Goal: Transaction & Acquisition: Purchase product/service

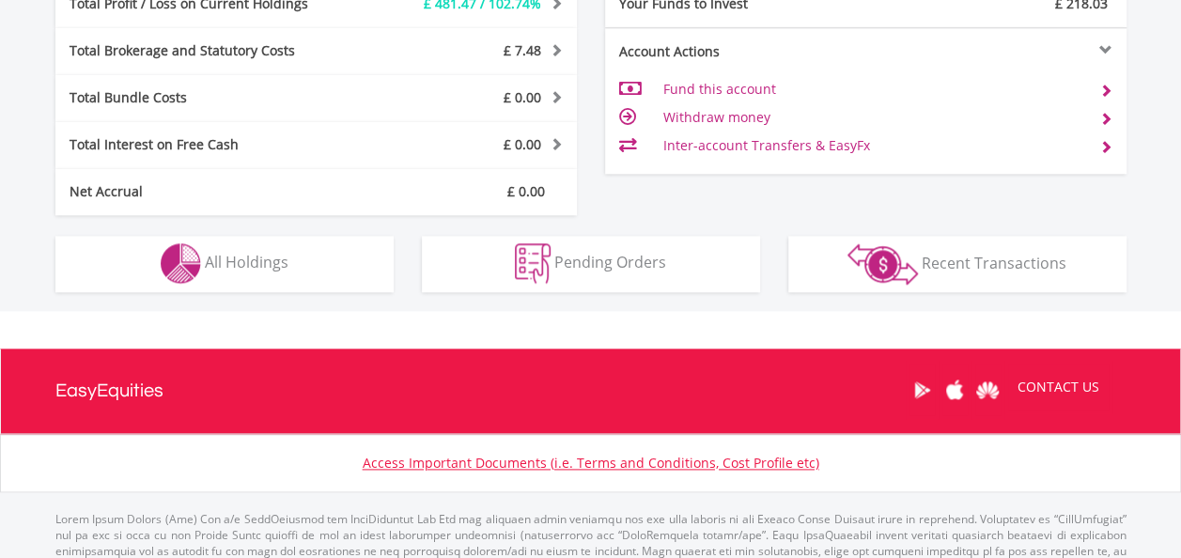
scroll to position [180, 357]
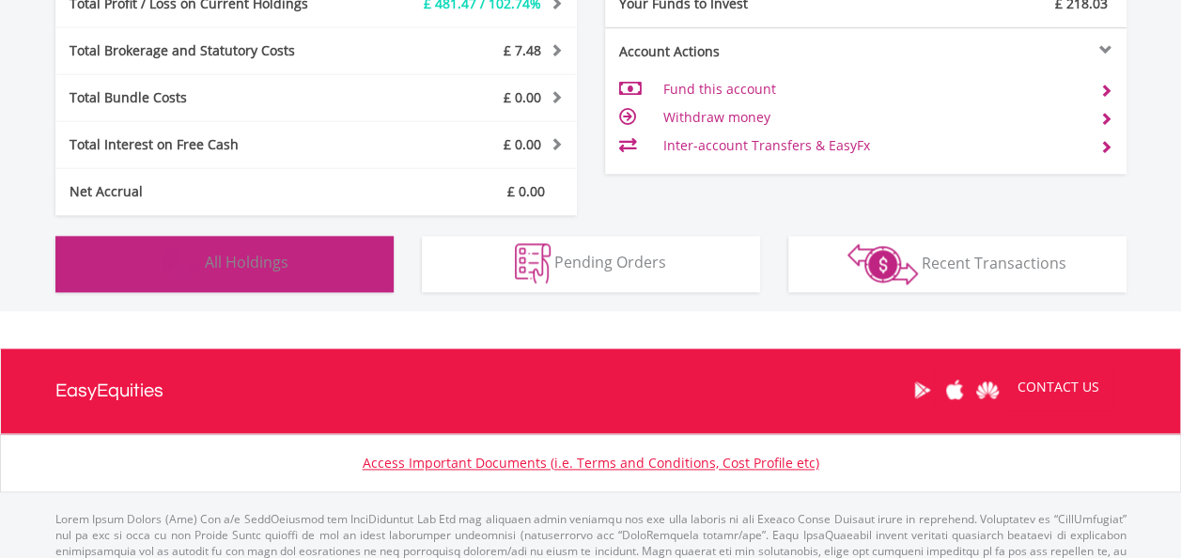
click at [303, 246] on button "Holdings All Holdings" at bounding box center [224, 264] width 338 height 56
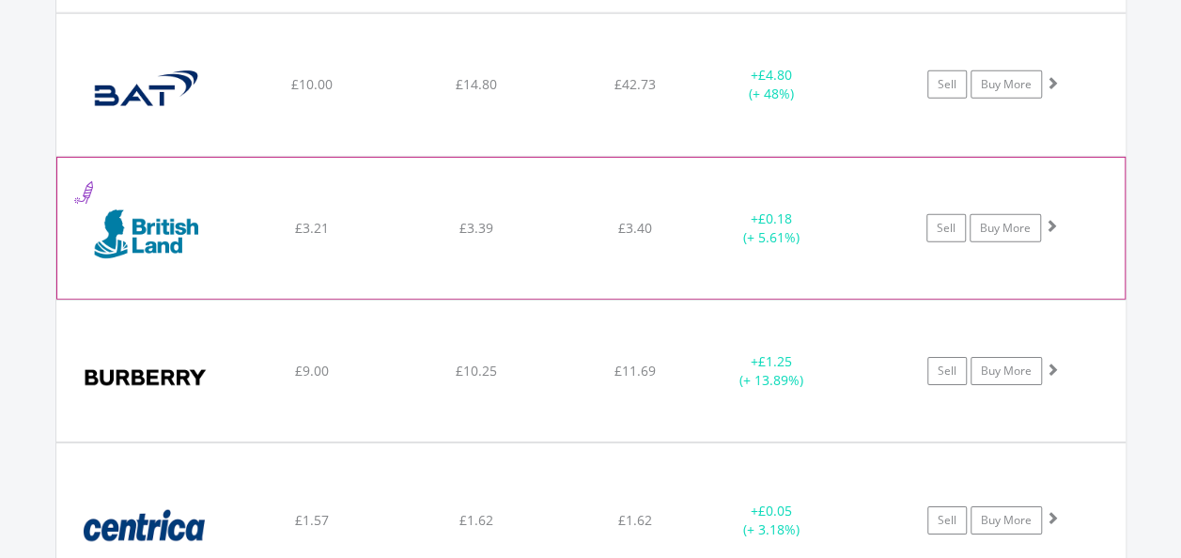
scroll to position [2859, 0]
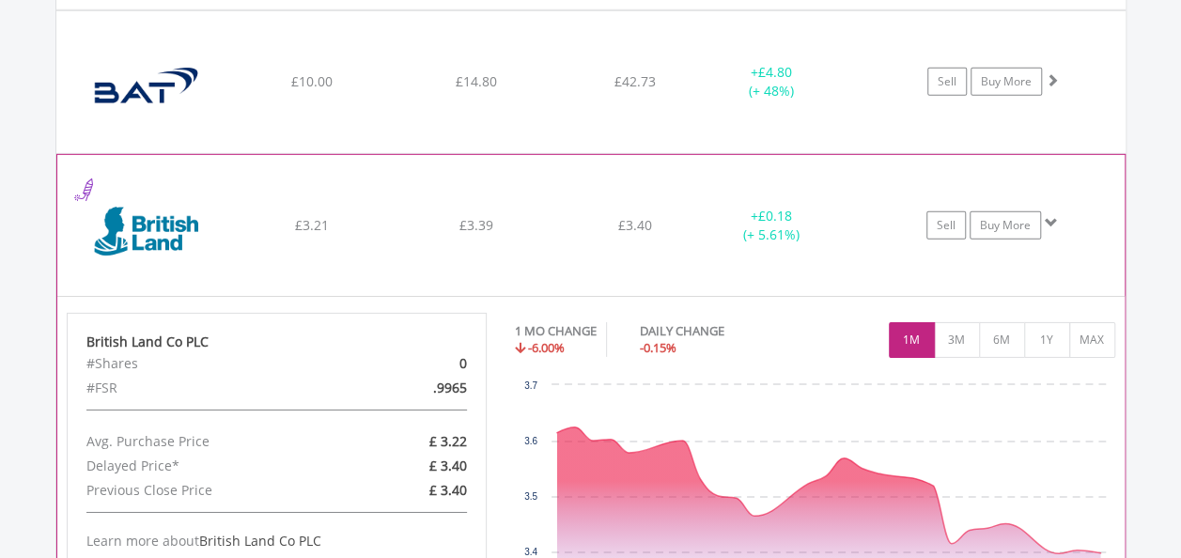
scroll to position [3047, 0]
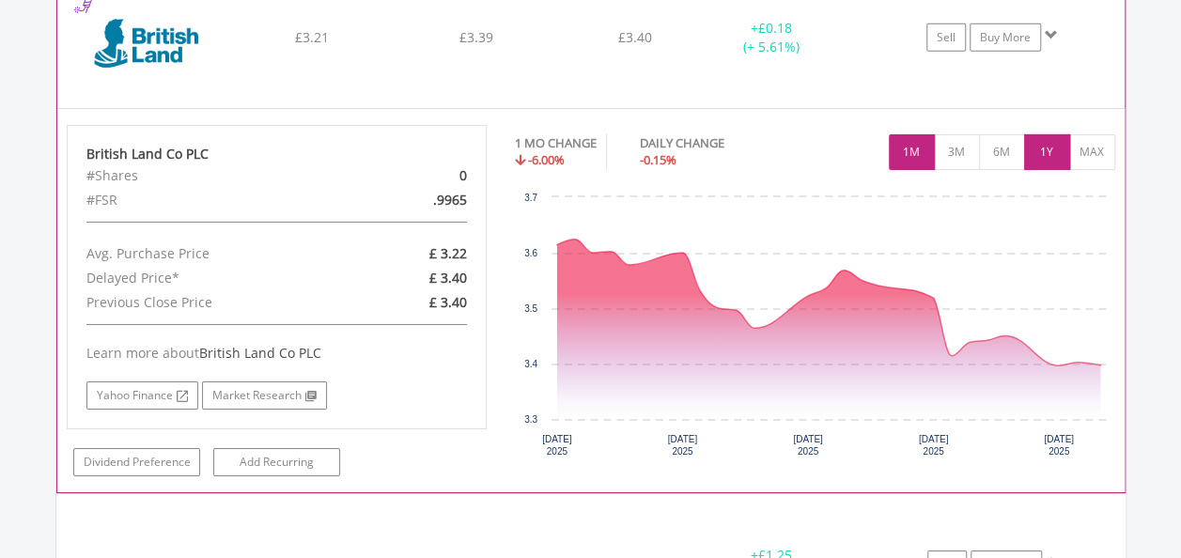
click at [1046, 140] on button "1Y" at bounding box center [1047, 152] width 46 height 36
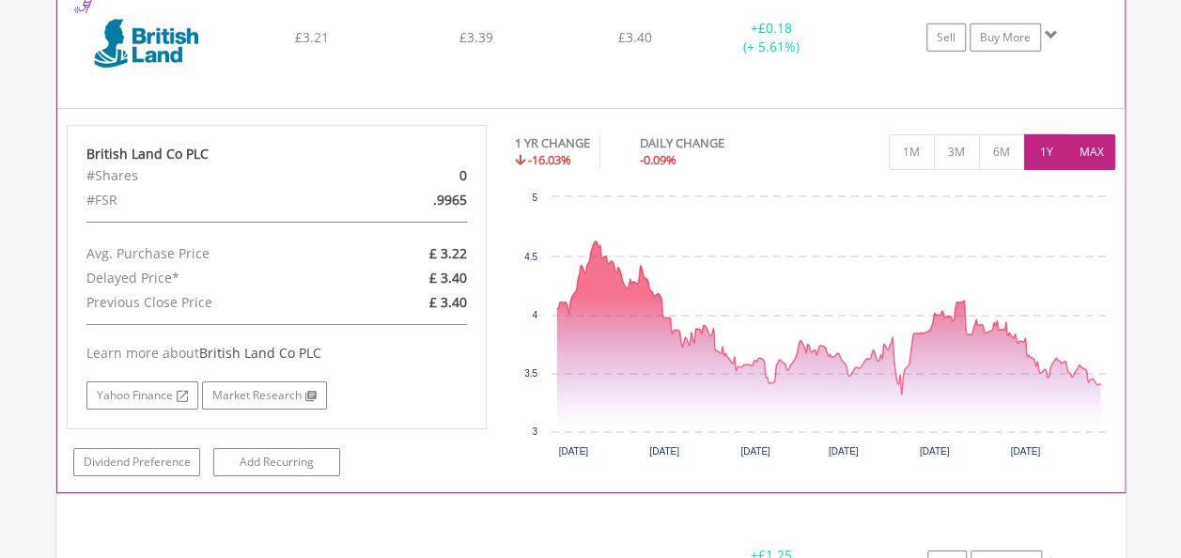
click at [1092, 148] on button "MAX" at bounding box center [1092, 152] width 46 height 36
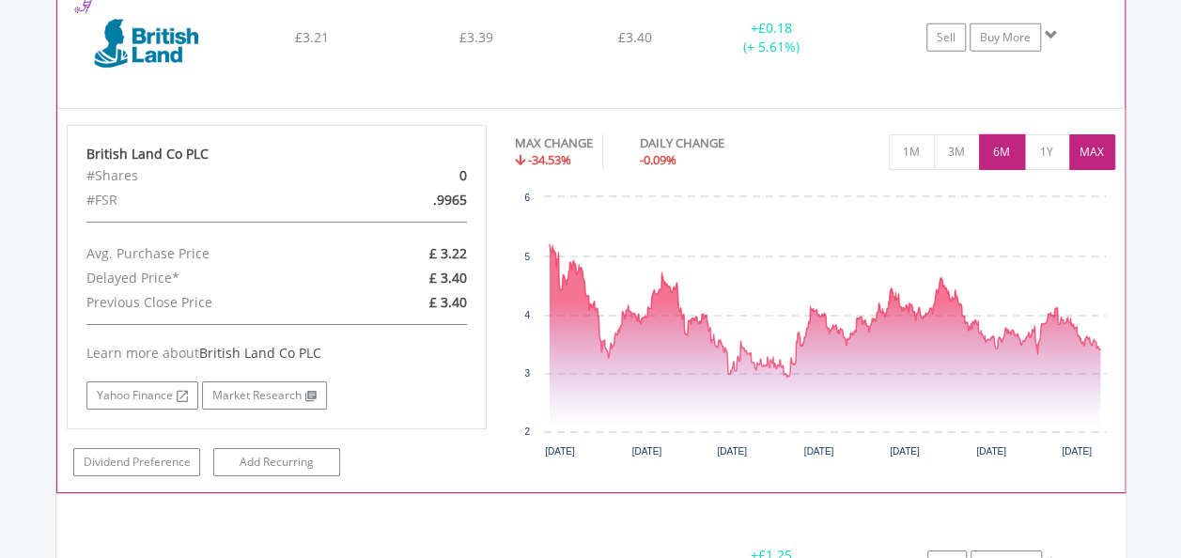
click at [998, 147] on button "6M" at bounding box center [1002, 152] width 46 height 36
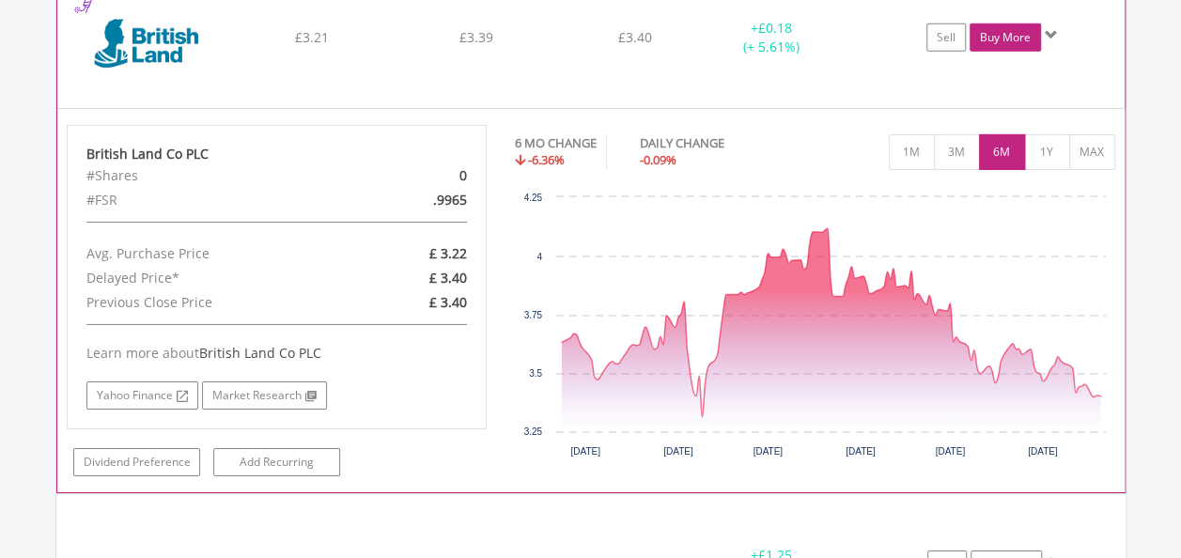
click at [1013, 34] on link "Buy More" at bounding box center [1005, 37] width 71 height 28
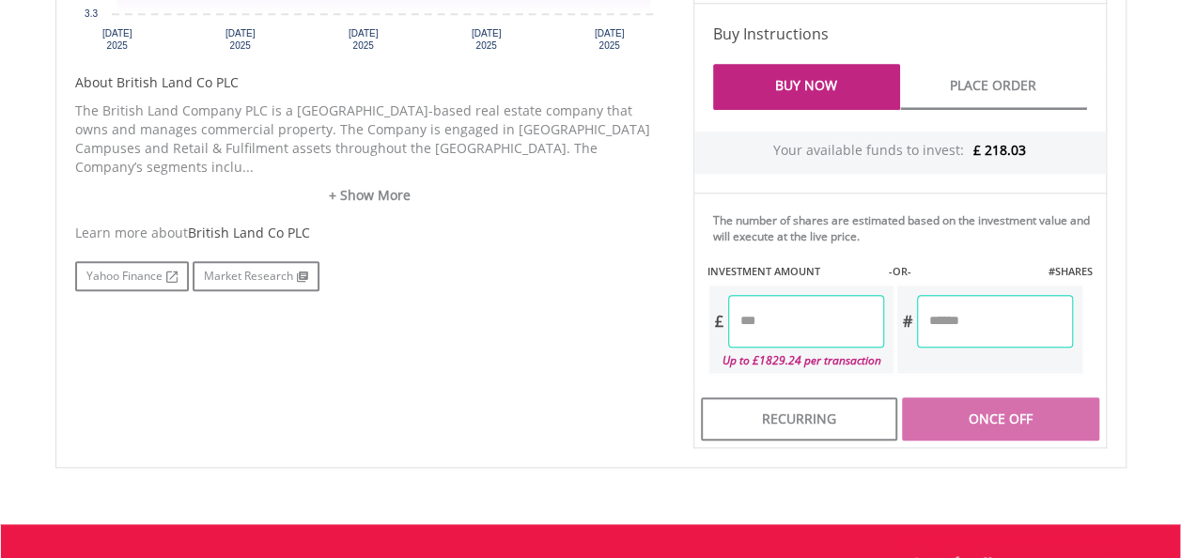
scroll to position [940, 0]
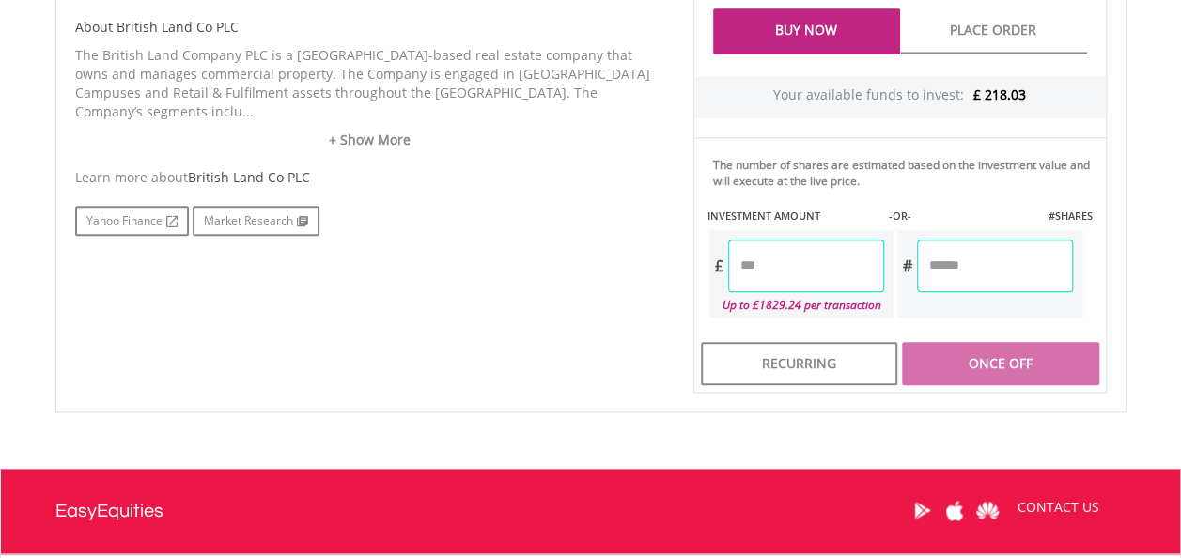
click at [777, 257] on input "number" at bounding box center [806, 266] width 156 height 53
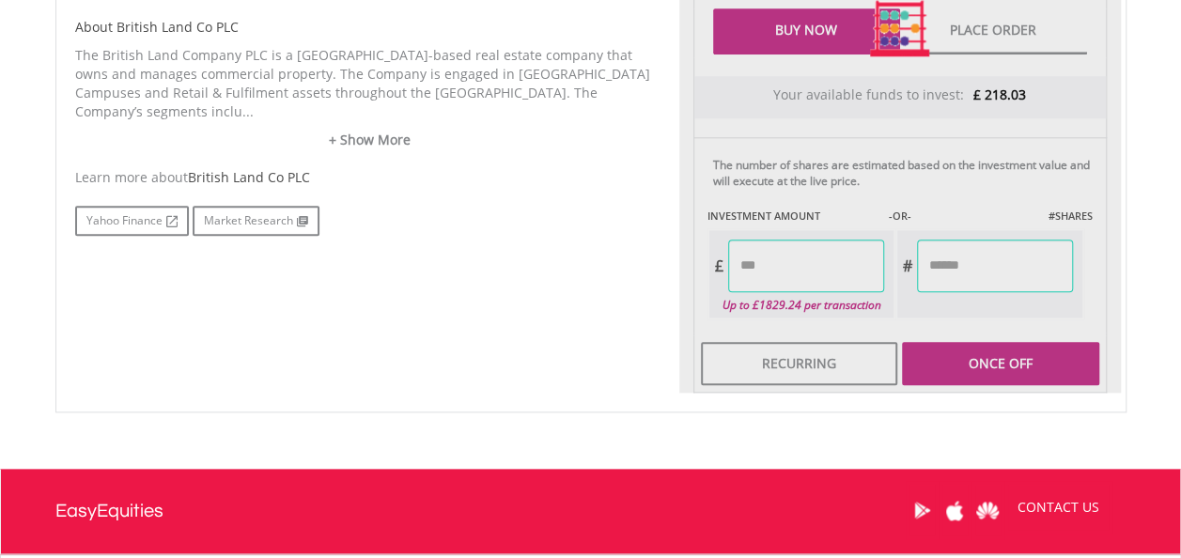
click at [985, 246] on div "Last Updated Price: 15-min. Delay* Price Update Cost: 2 Credits Request A Price…" at bounding box center [900, 28] width 442 height 729
type input "****"
type input "******"
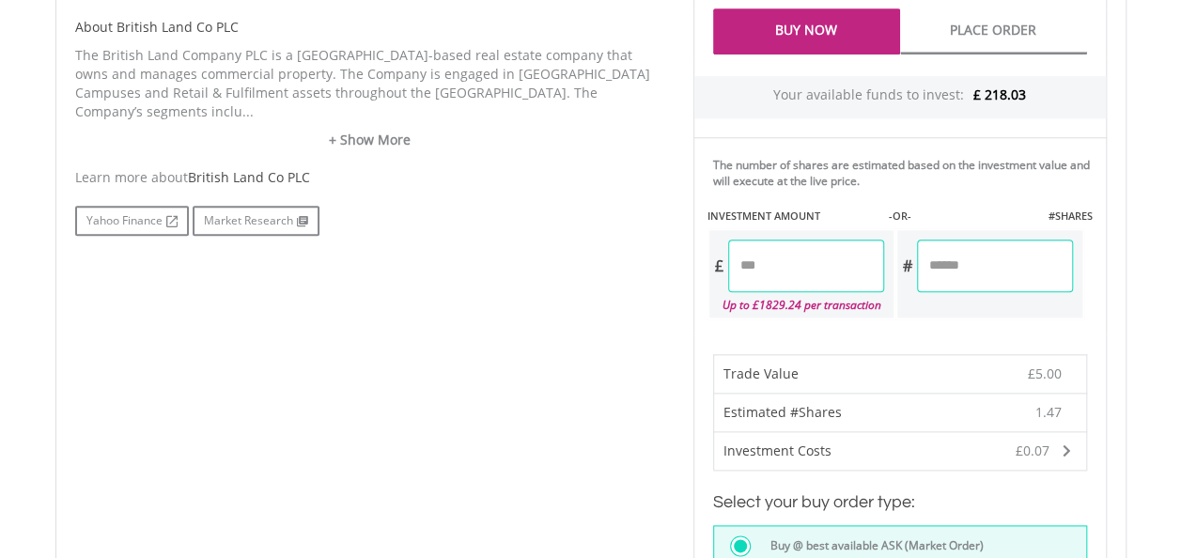
scroll to position [1316, 0]
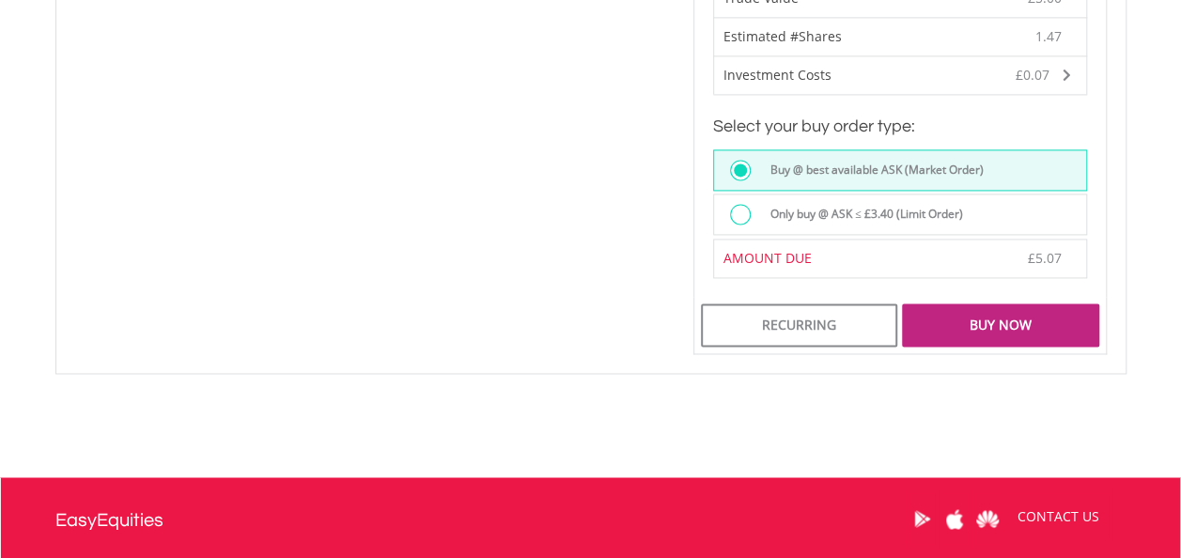
click at [1000, 318] on div "Buy Now" at bounding box center [1000, 325] width 196 height 43
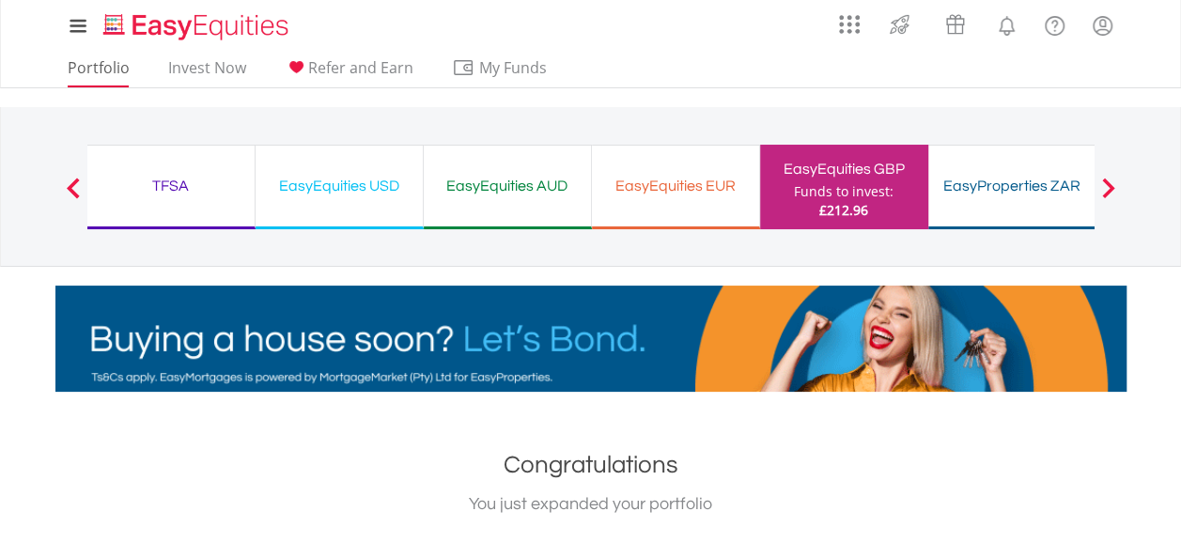
click at [86, 56] on ul "Portfolio Invest Now Refer and Earn My Funds Fund your accounts Withdraw Money …" at bounding box center [313, 70] width 516 height 36
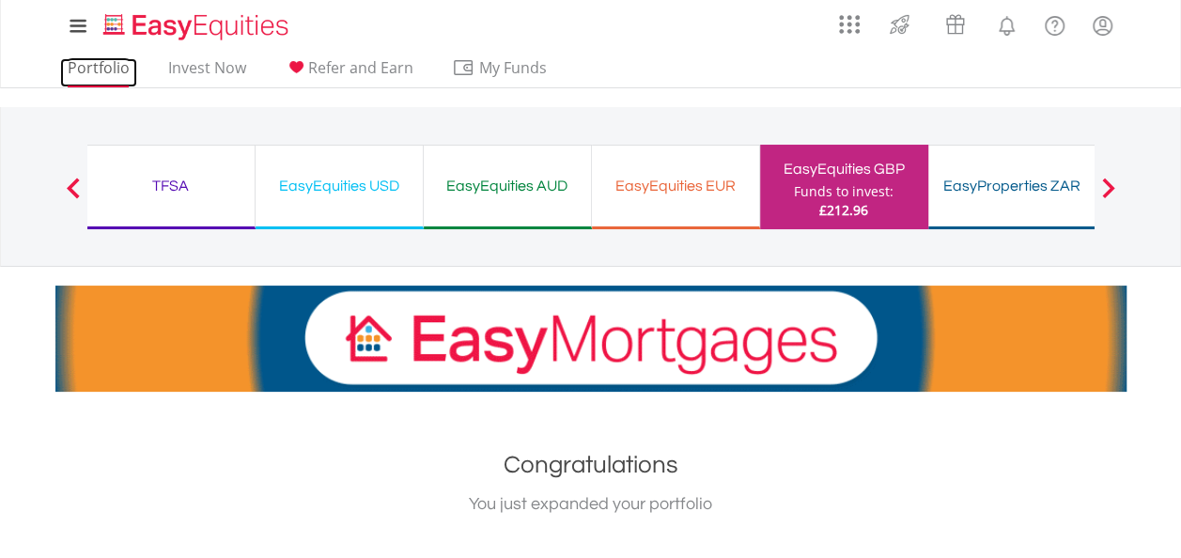
click at [94, 64] on link "Portfolio" at bounding box center [98, 72] width 77 height 29
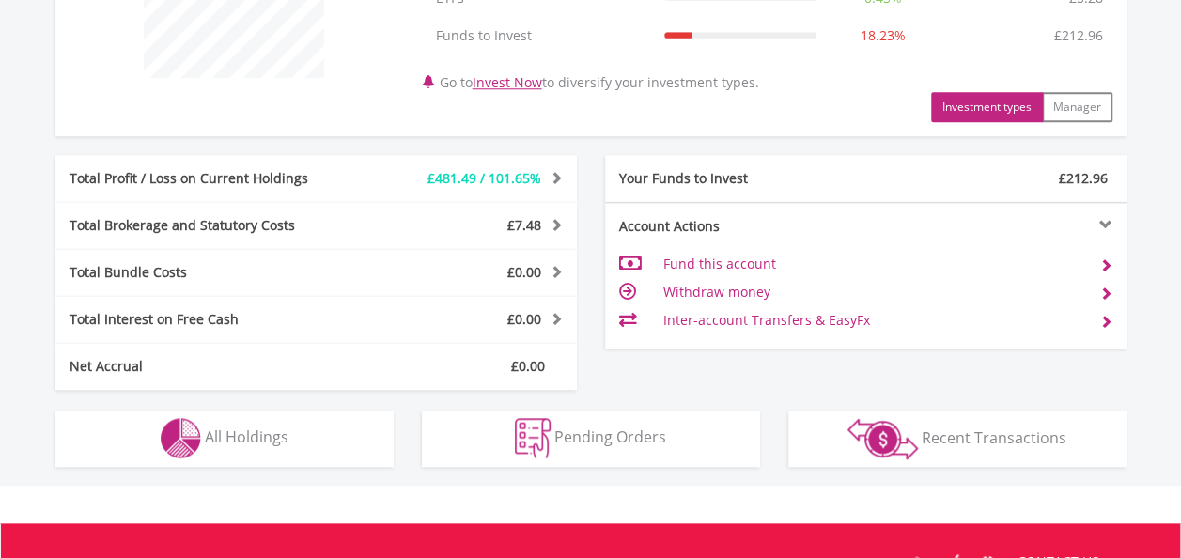
scroll to position [940, 0]
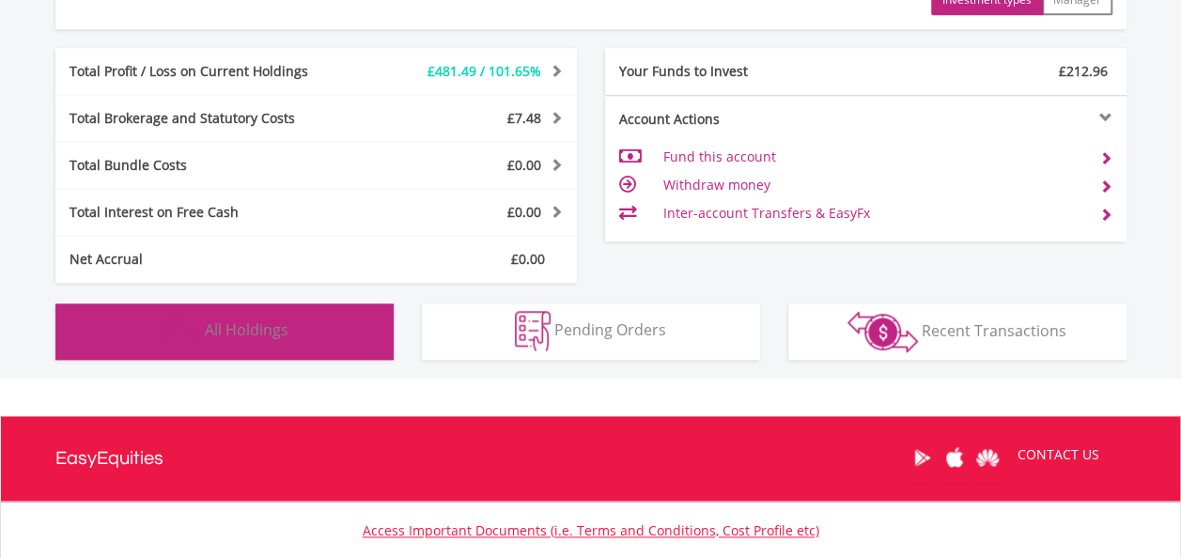
click at [293, 318] on button "Holdings All Holdings" at bounding box center [224, 332] width 338 height 56
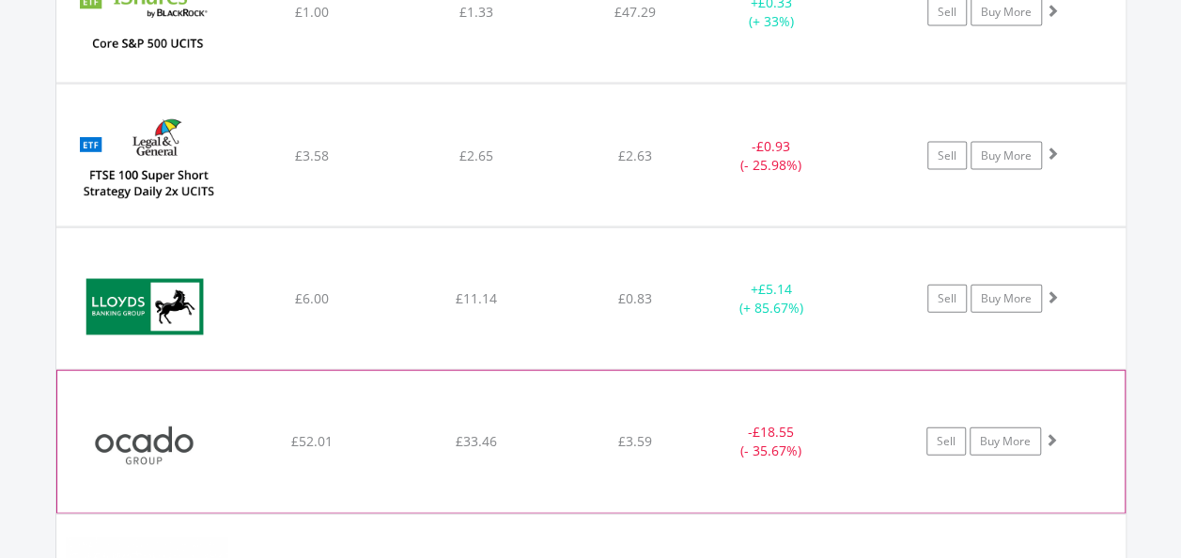
scroll to position [5396, 0]
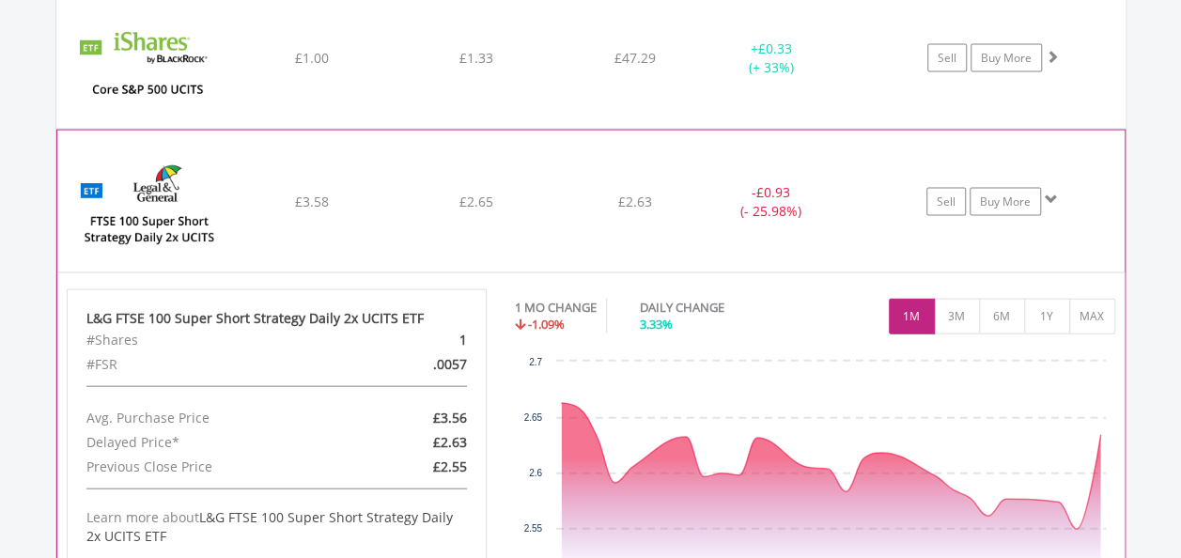
scroll to position [5490, 0]
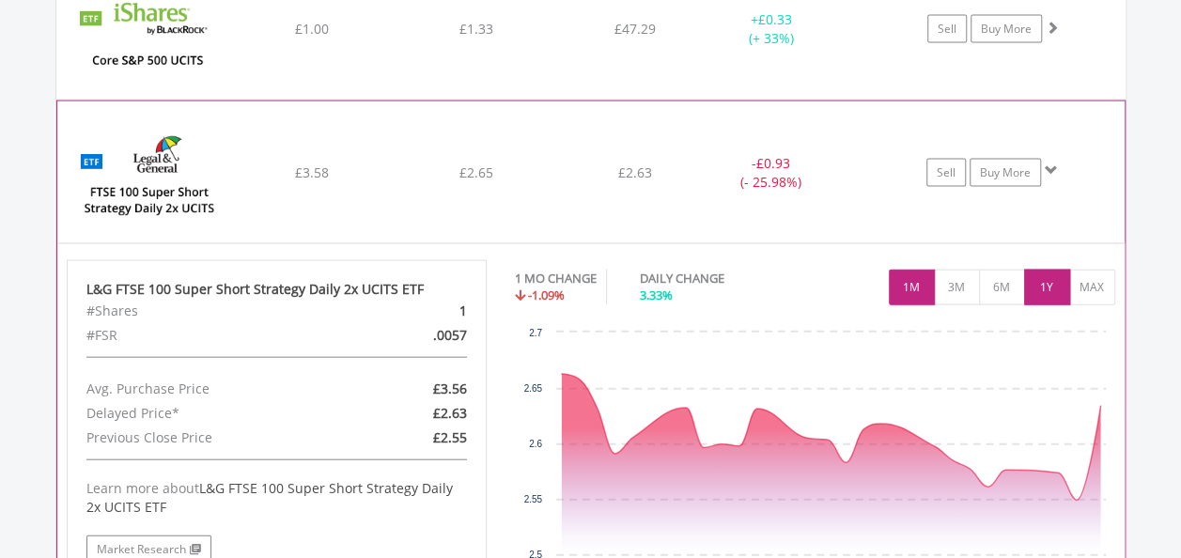
click at [1054, 270] on button "1Y" at bounding box center [1047, 288] width 46 height 36
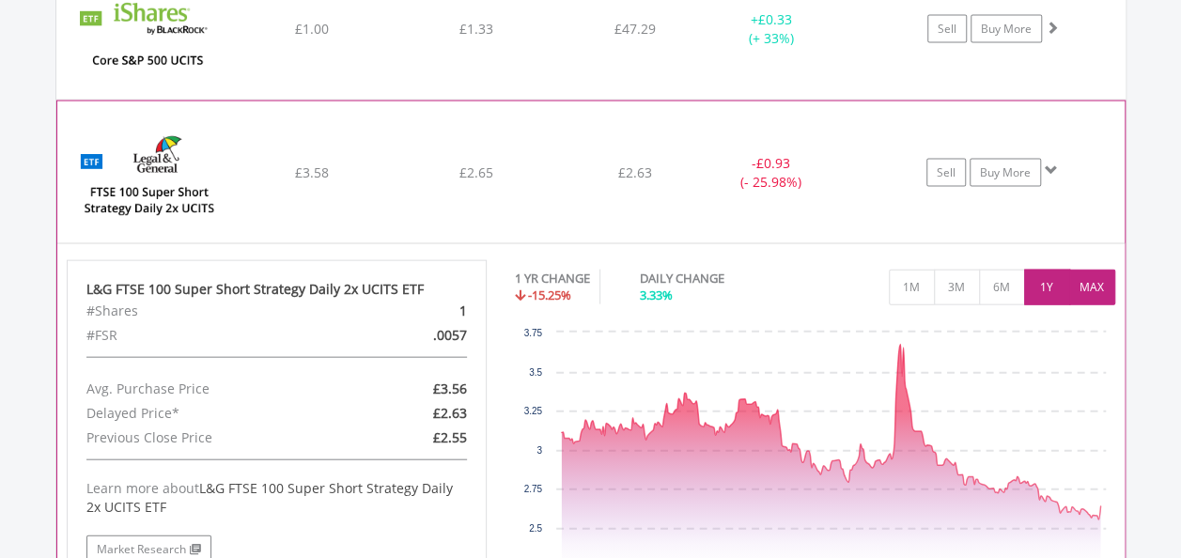
click at [1098, 279] on button "MAX" at bounding box center [1092, 288] width 46 height 36
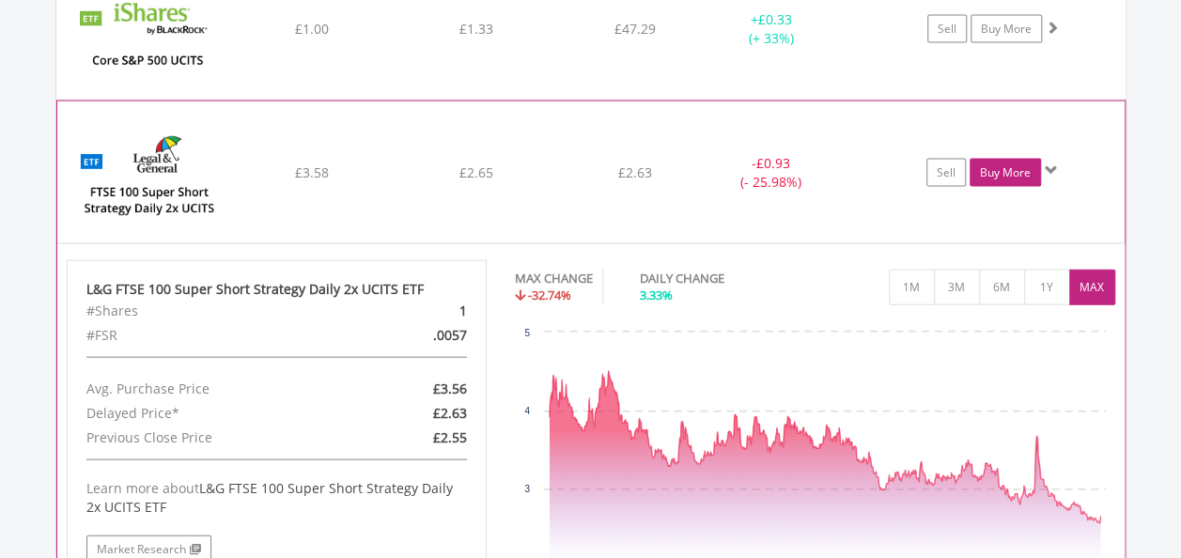
click at [1003, 159] on link "Buy More" at bounding box center [1005, 173] width 71 height 28
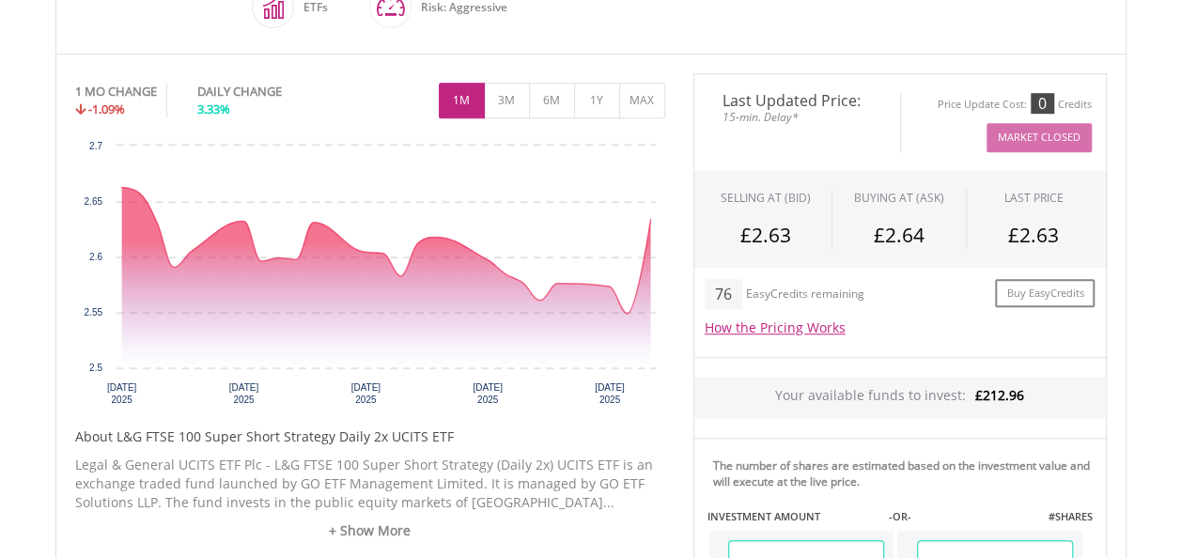
scroll to position [846, 0]
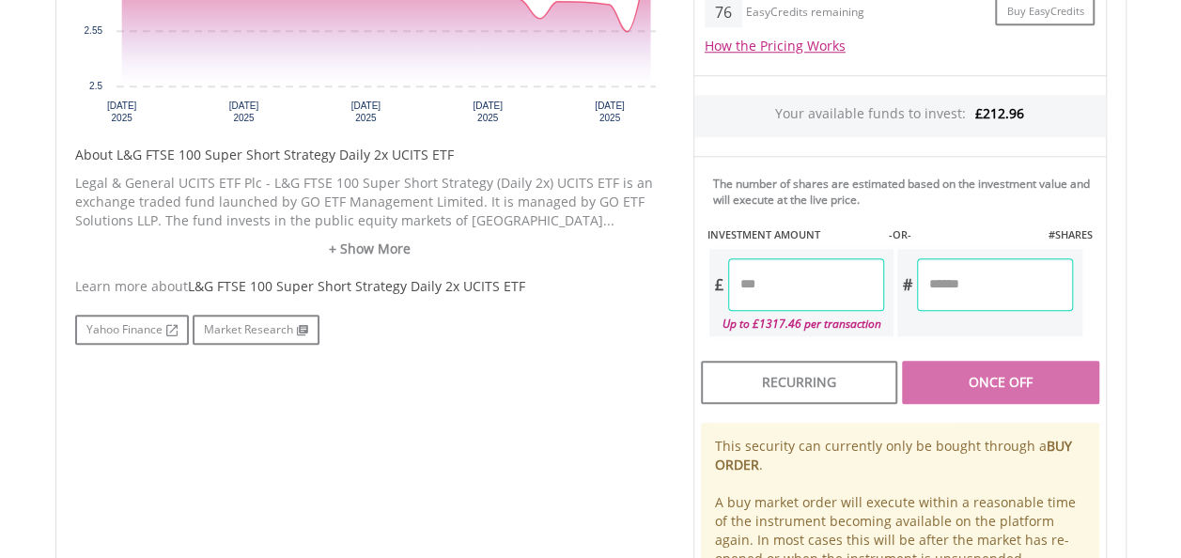
click at [779, 288] on input "number" at bounding box center [806, 284] width 156 height 53
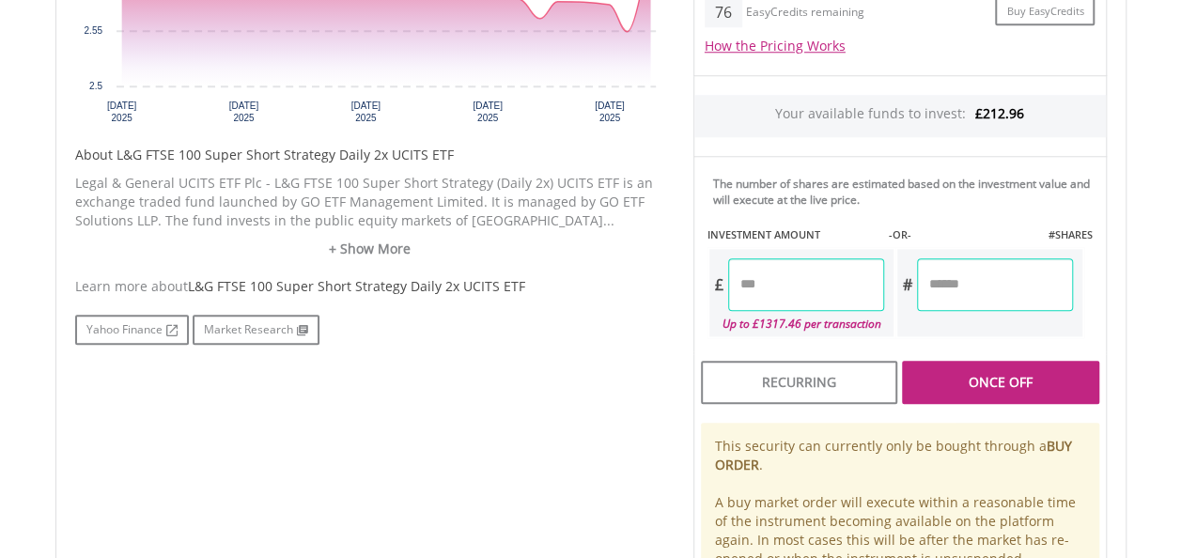
click at [967, 291] on div "Last Updated Price: 15-min. Delay* Price Update Cost: 0 Credits Market Closed S…" at bounding box center [900, 209] width 442 height 836
type input "****"
type input "******"
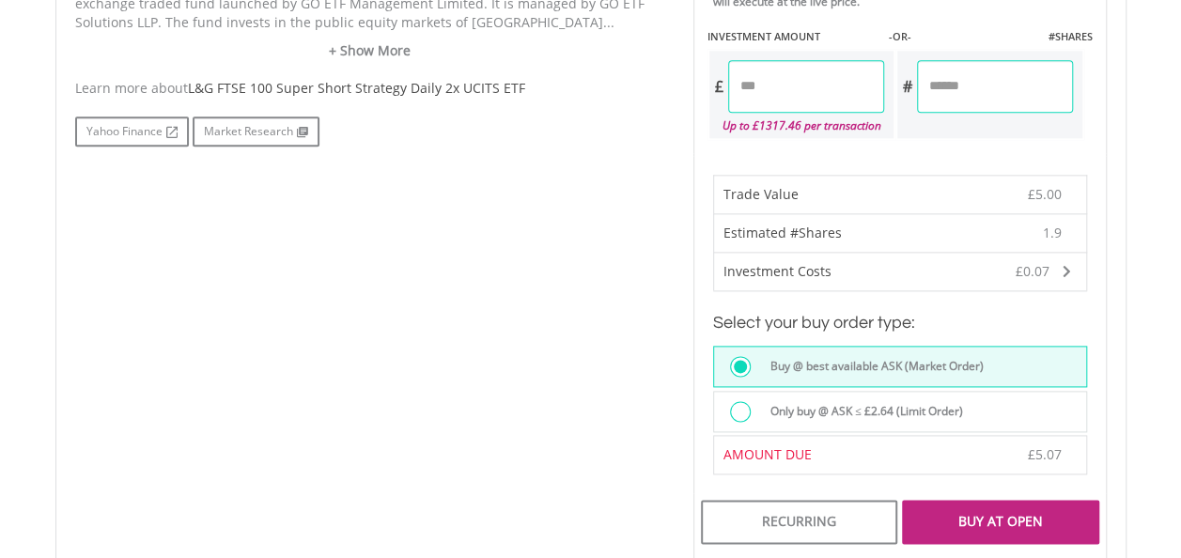
scroll to position [1128, 0]
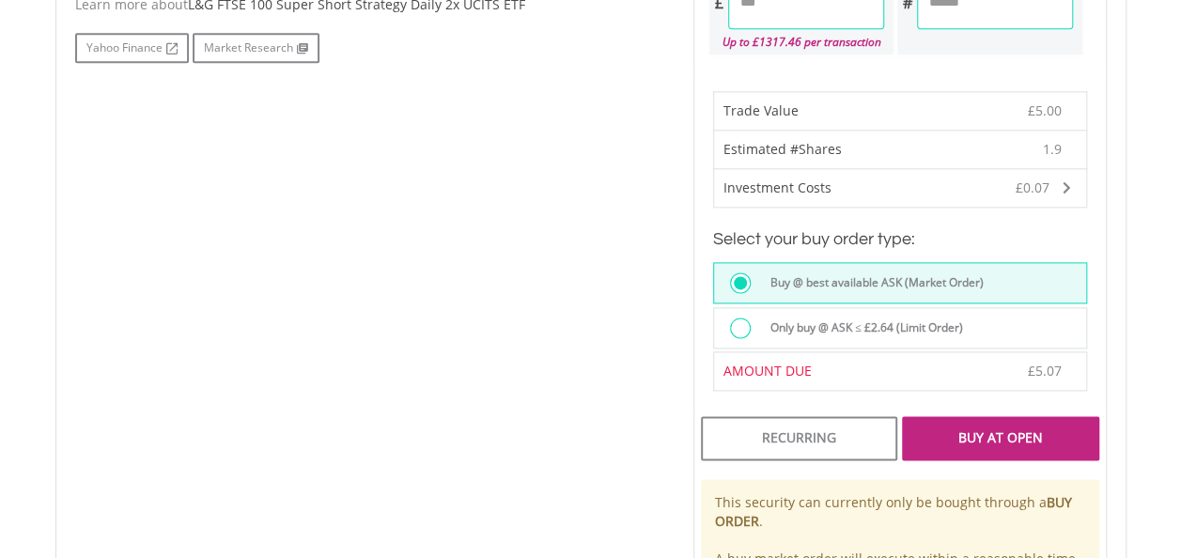
click at [994, 432] on div "Buy At Open" at bounding box center [1000, 437] width 196 height 43
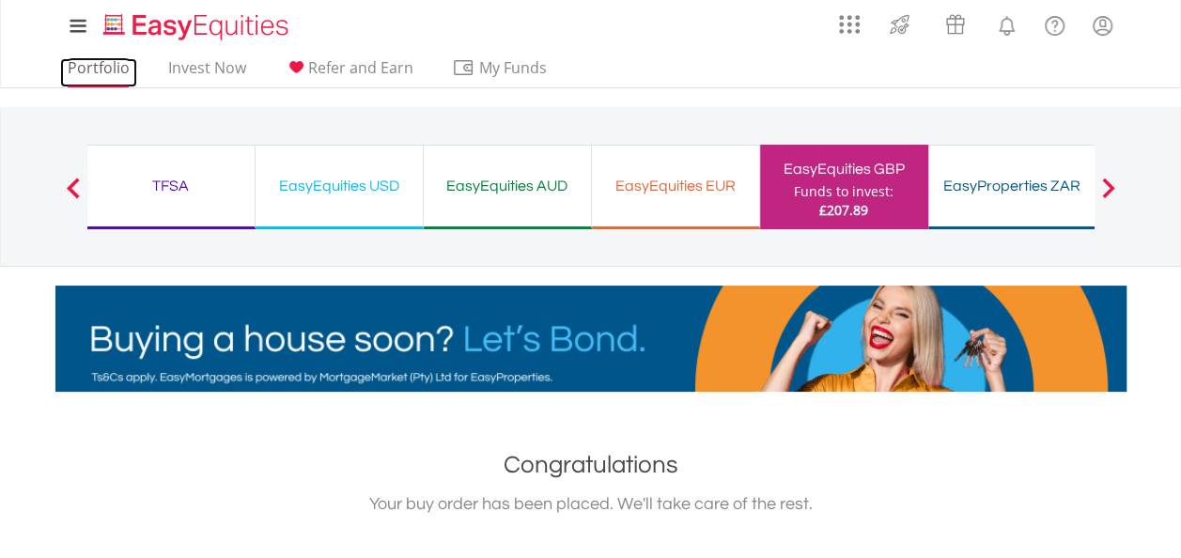
click at [107, 71] on link "Portfolio" at bounding box center [98, 72] width 77 height 29
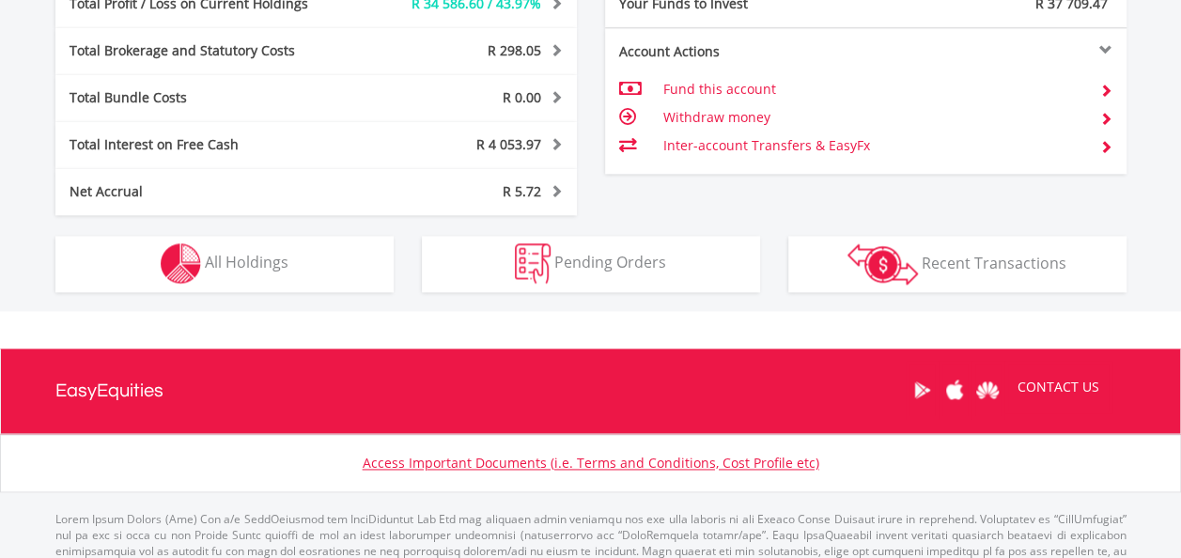
scroll to position [180, 357]
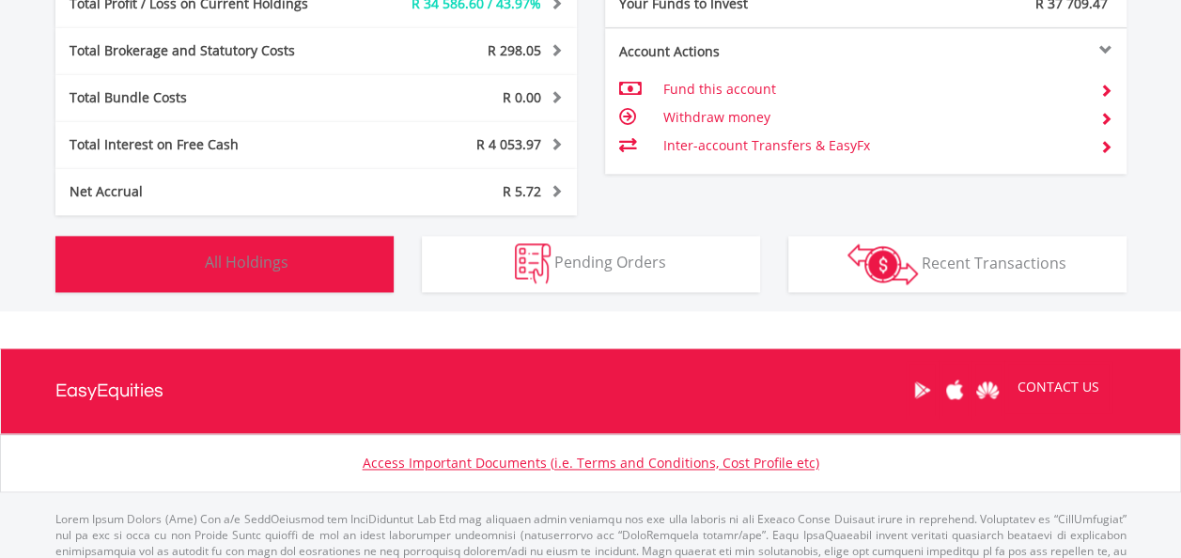
click at [282, 278] on button "Holdings All Holdings" at bounding box center [224, 264] width 338 height 56
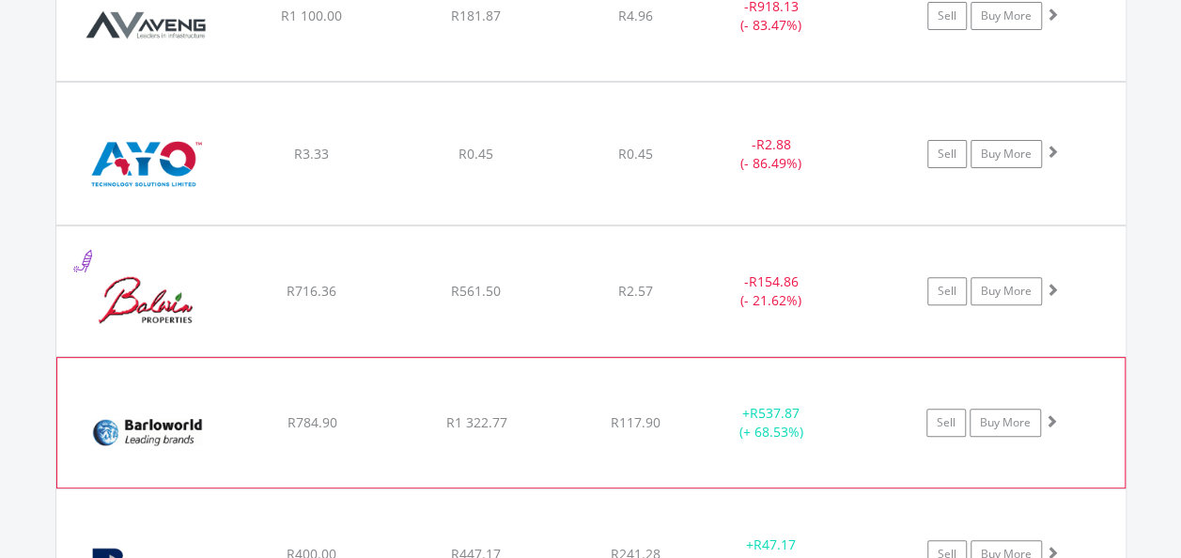
scroll to position [3817, 0]
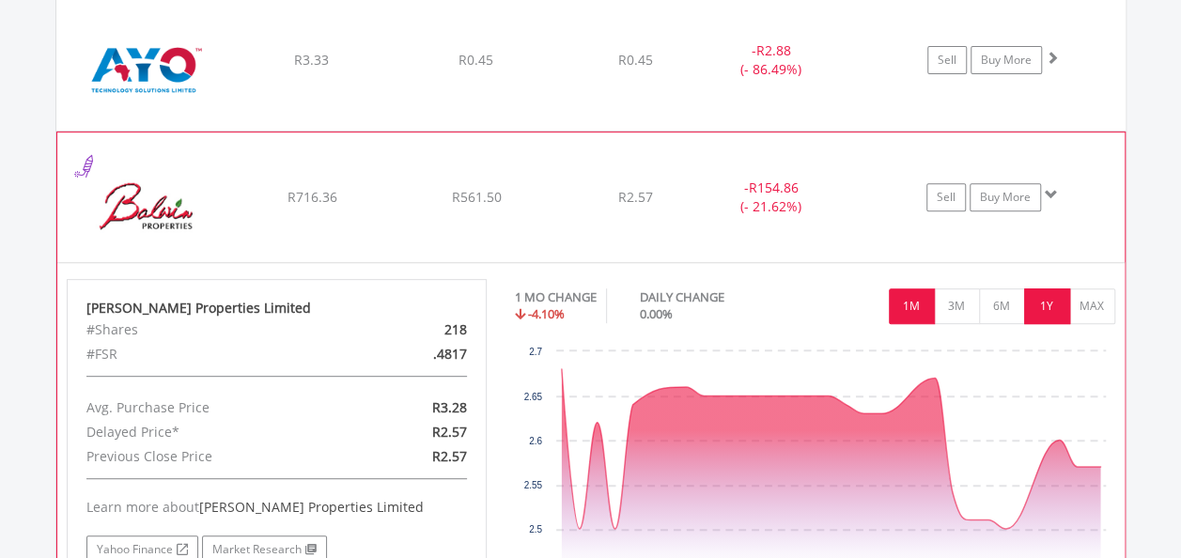
click at [1048, 300] on button "1Y" at bounding box center [1047, 307] width 46 height 36
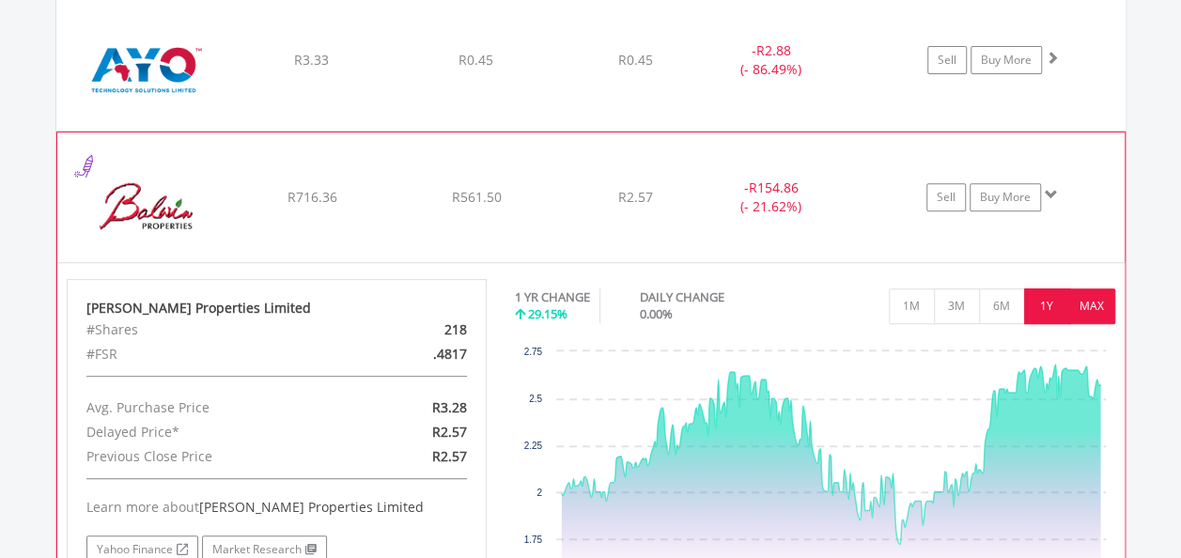
click at [1098, 293] on button "MAX" at bounding box center [1092, 307] width 46 height 36
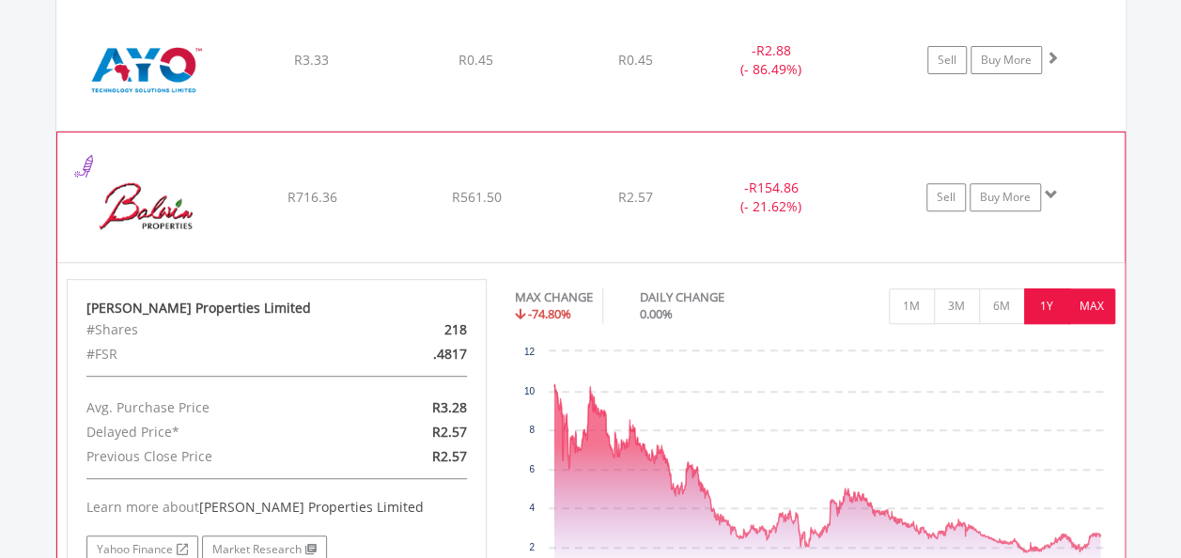
click at [1049, 301] on button "1Y" at bounding box center [1047, 307] width 46 height 36
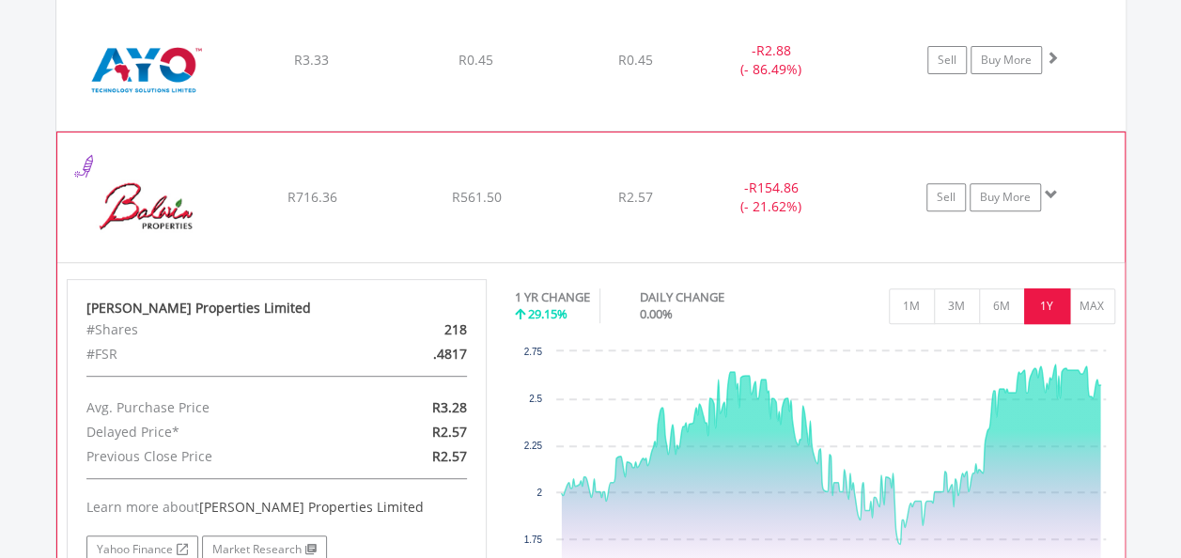
click at [1051, 188] on span at bounding box center [1051, 194] width 13 height 13
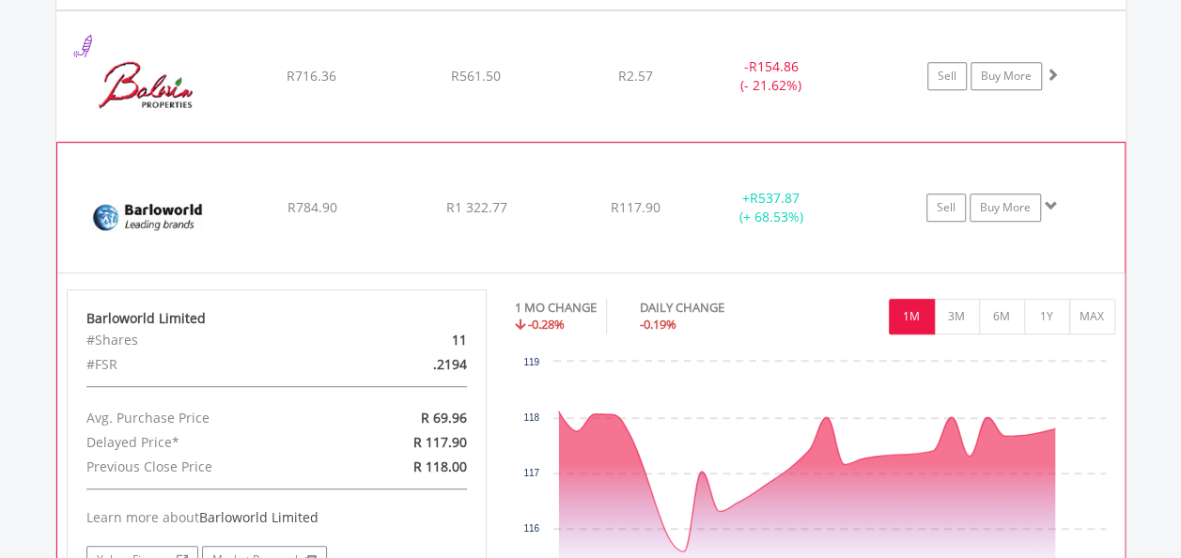
scroll to position [4005, 0]
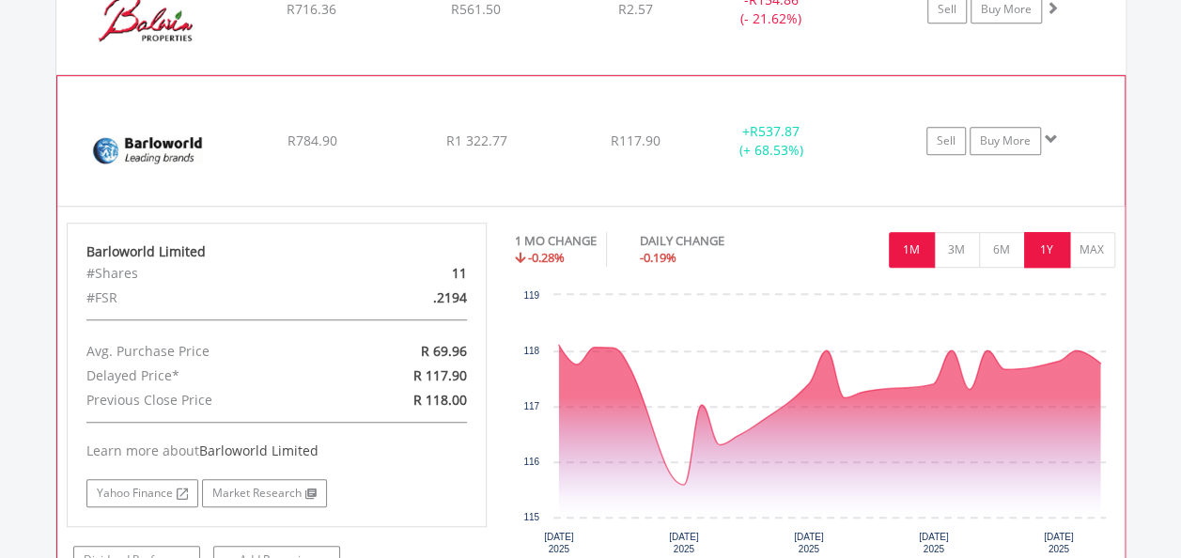
click at [1052, 252] on button "1Y" at bounding box center [1047, 250] width 46 height 36
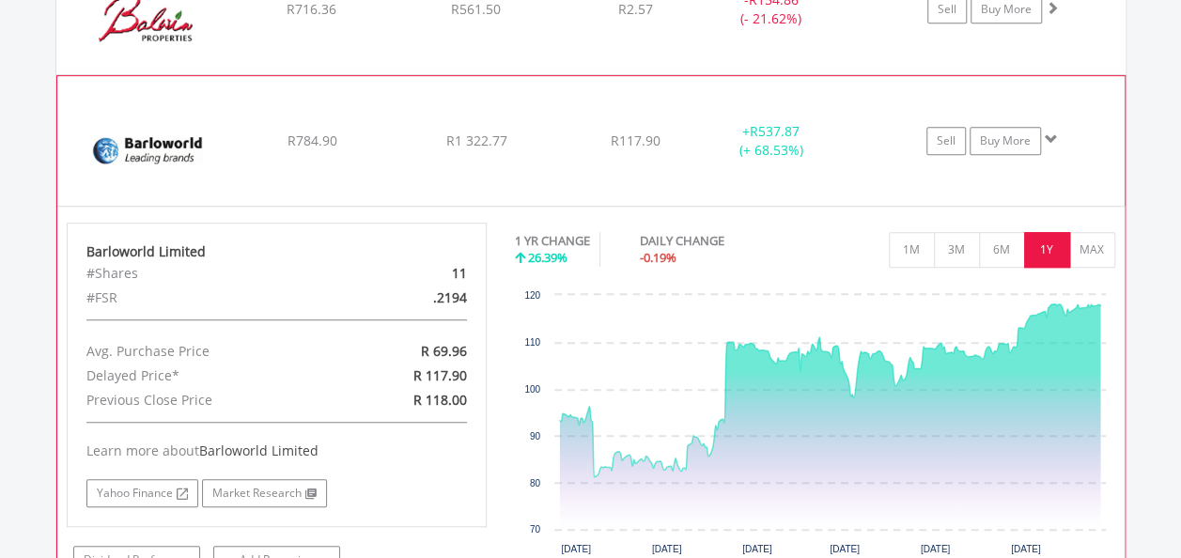
click at [1051, 133] on span at bounding box center [1051, 139] width 13 height 13
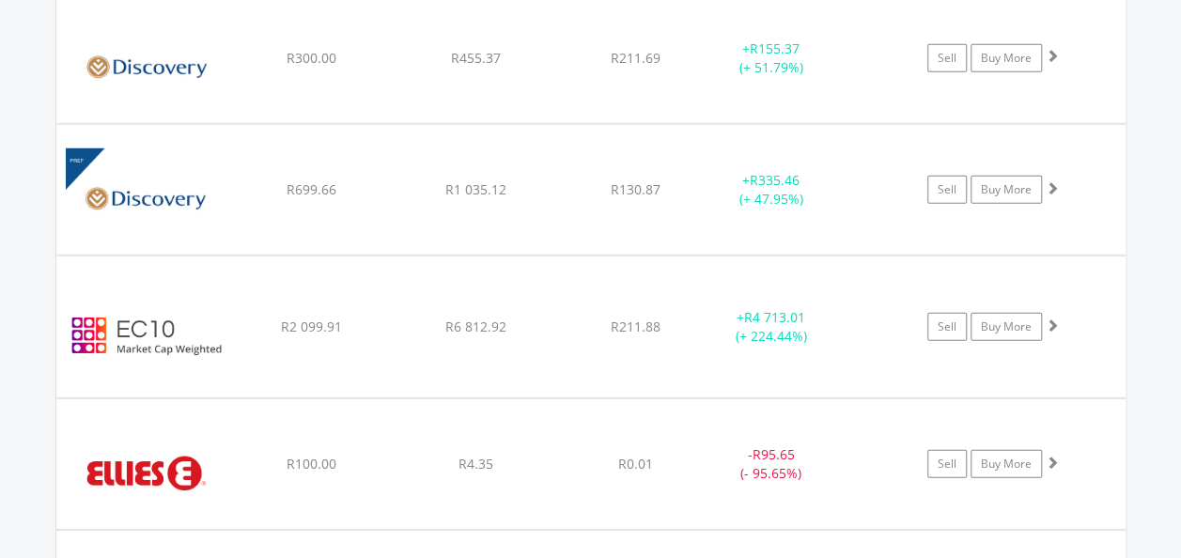
scroll to position [6167, 0]
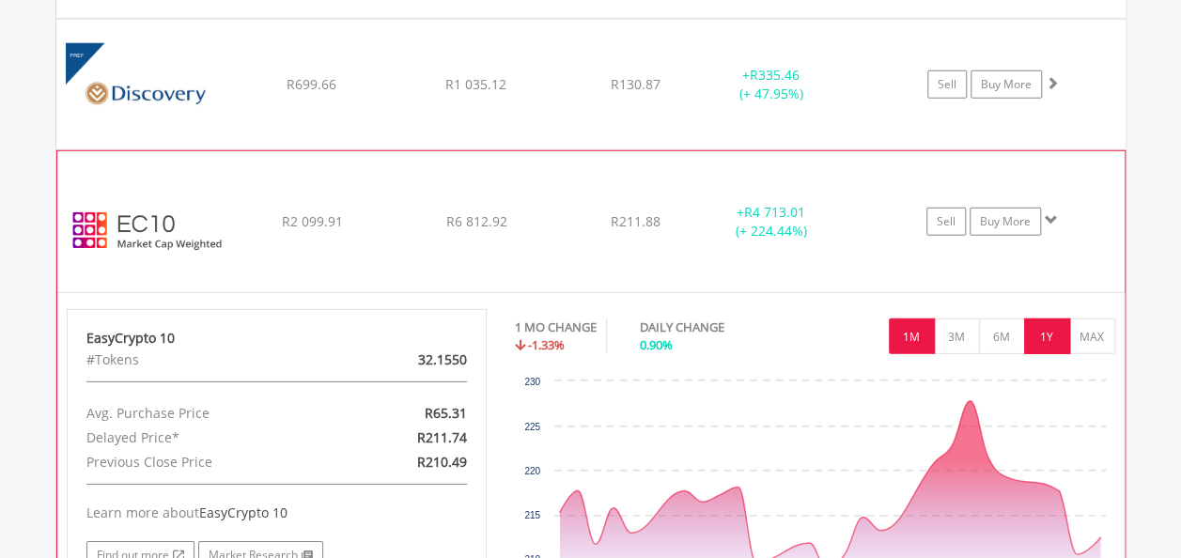
click at [1064, 319] on button "1Y" at bounding box center [1047, 337] width 46 height 36
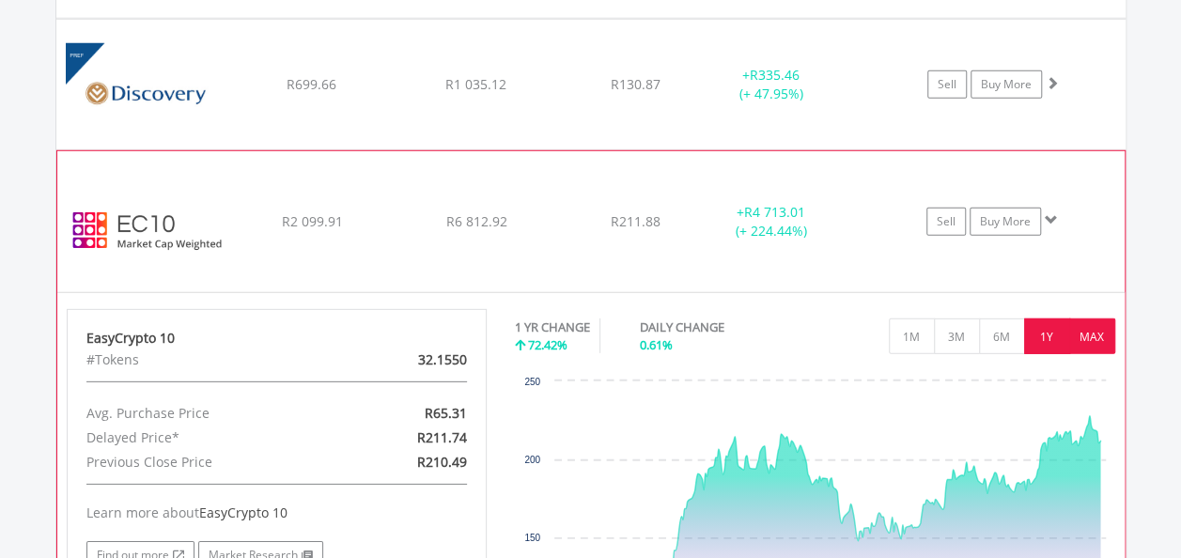
click at [1088, 319] on button "MAX" at bounding box center [1092, 337] width 46 height 36
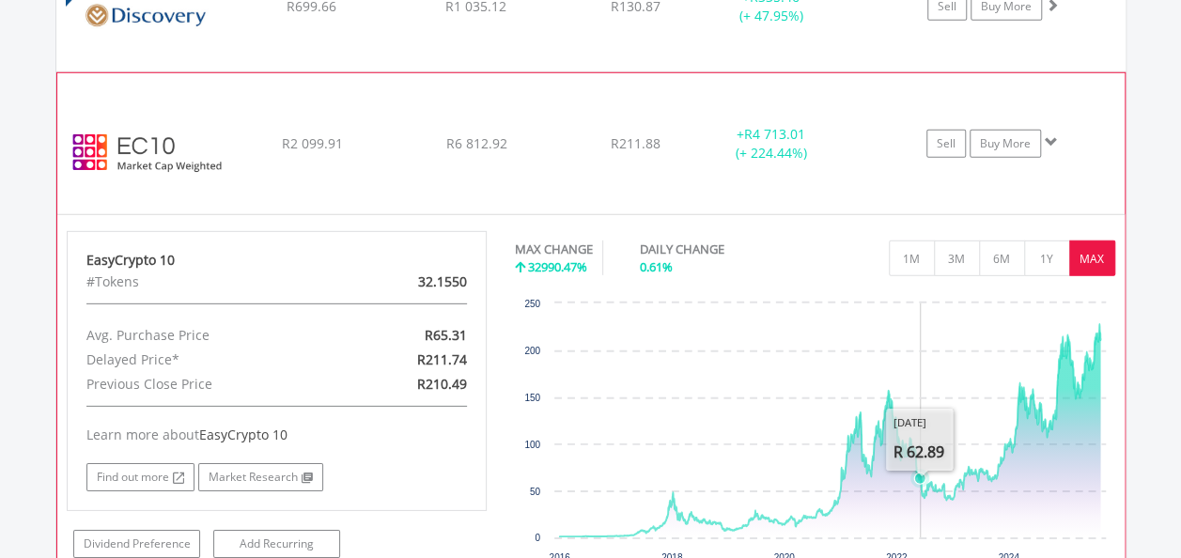
scroll to position [6355, 0]
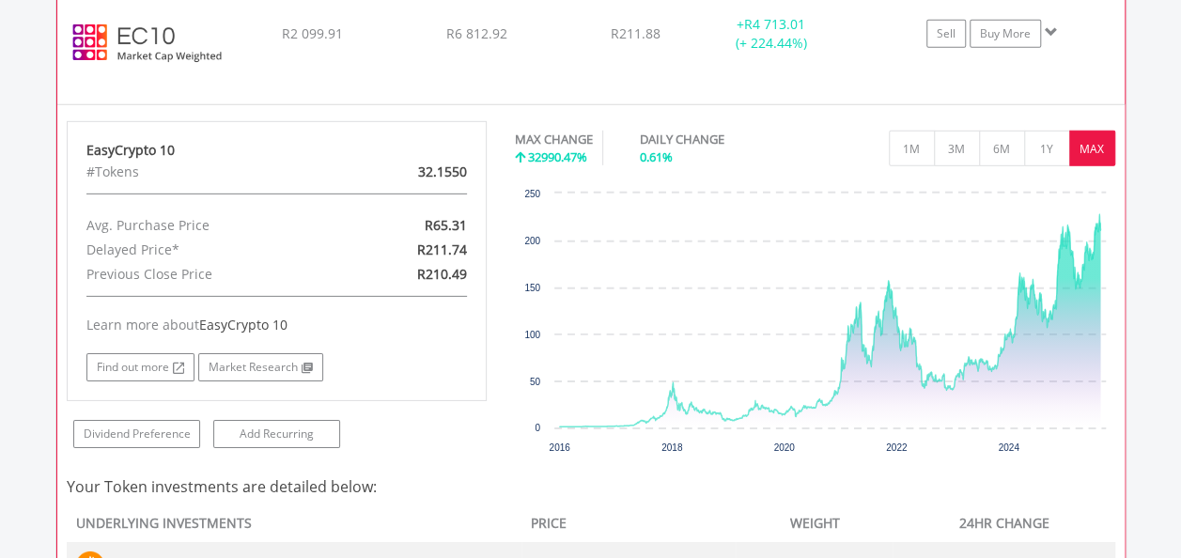
click at [1056, 25] on span at bounding box center [1051, 31] width 13 height 13
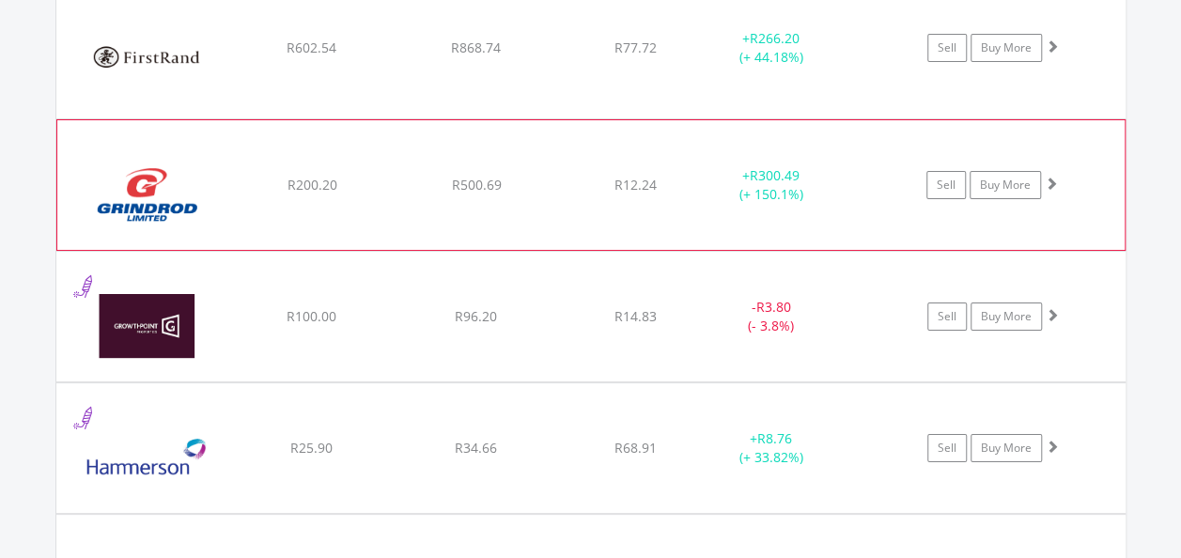
scroll to position [7013, 0]
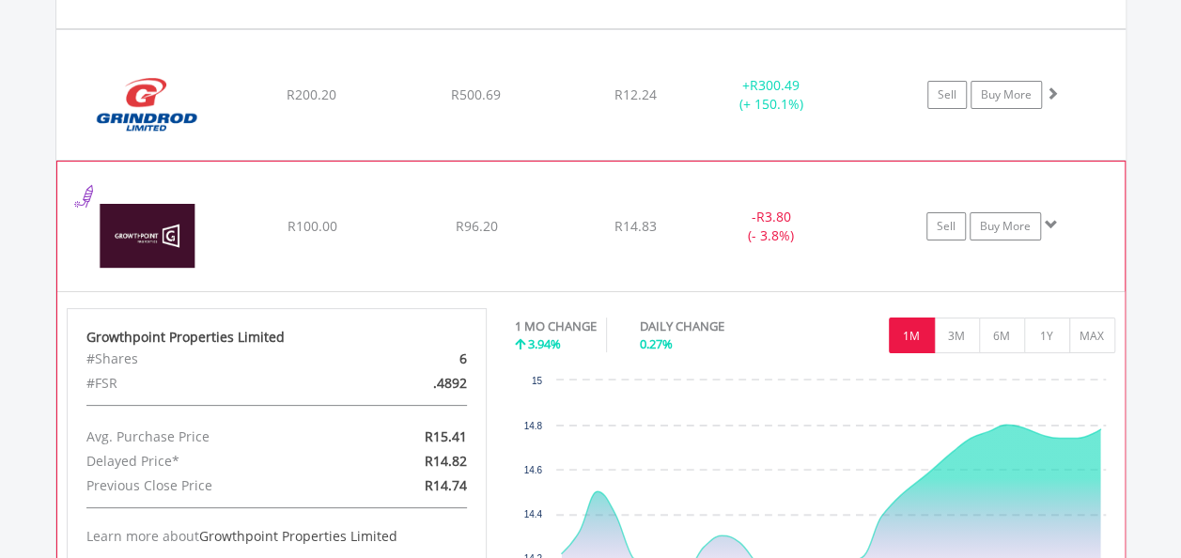
scroll to position [7201, 0]
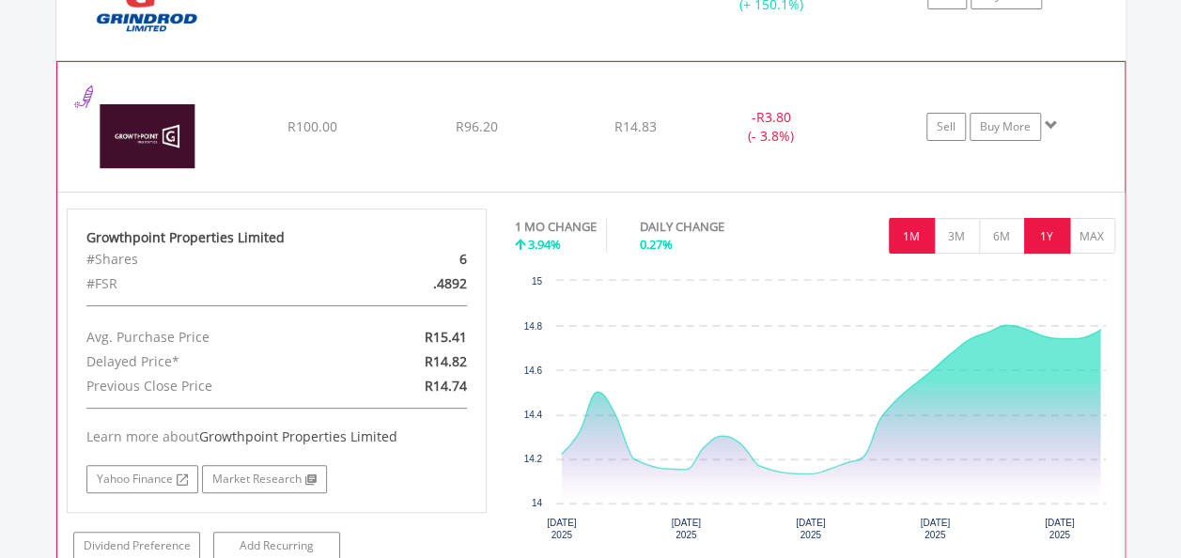
click at [1051, 218] on button "1Y" at bounding box center [1047, 236] width 46 height 36
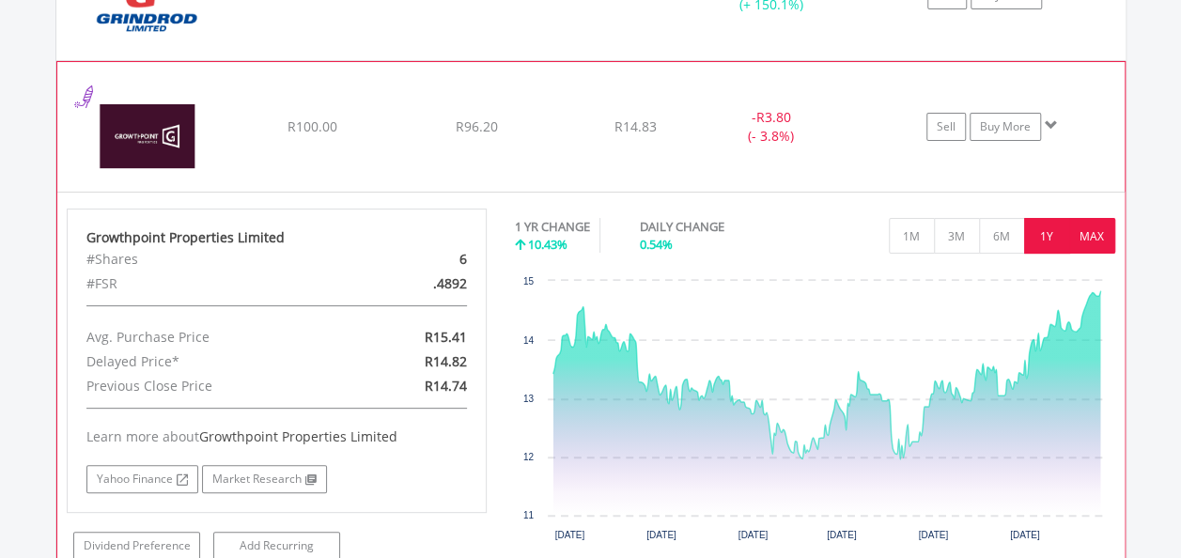
click at [1103, 218] on button "MAX" at bounding box center [1092, 236] width 46 height 36
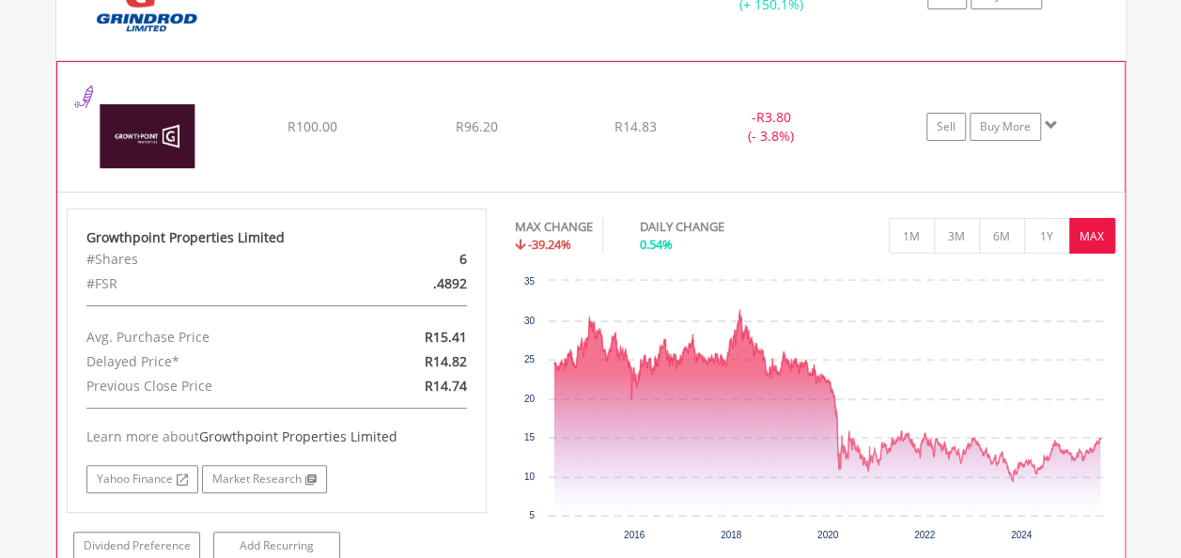
click at [1049, 118] on span at bounding box center [1051, 124] width 13 height 13
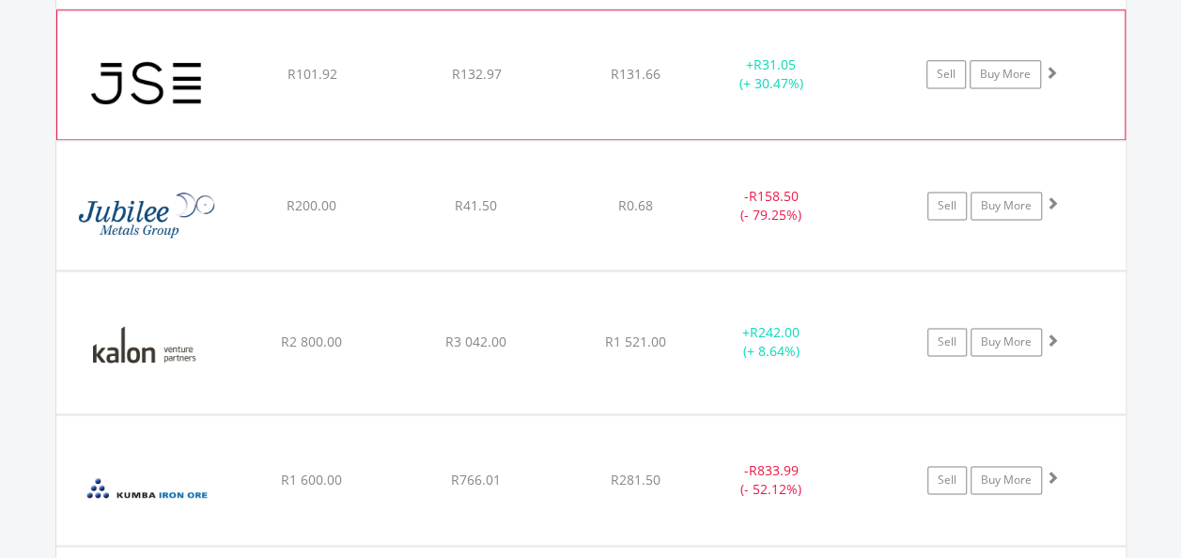
scroll to position [8422, 0]
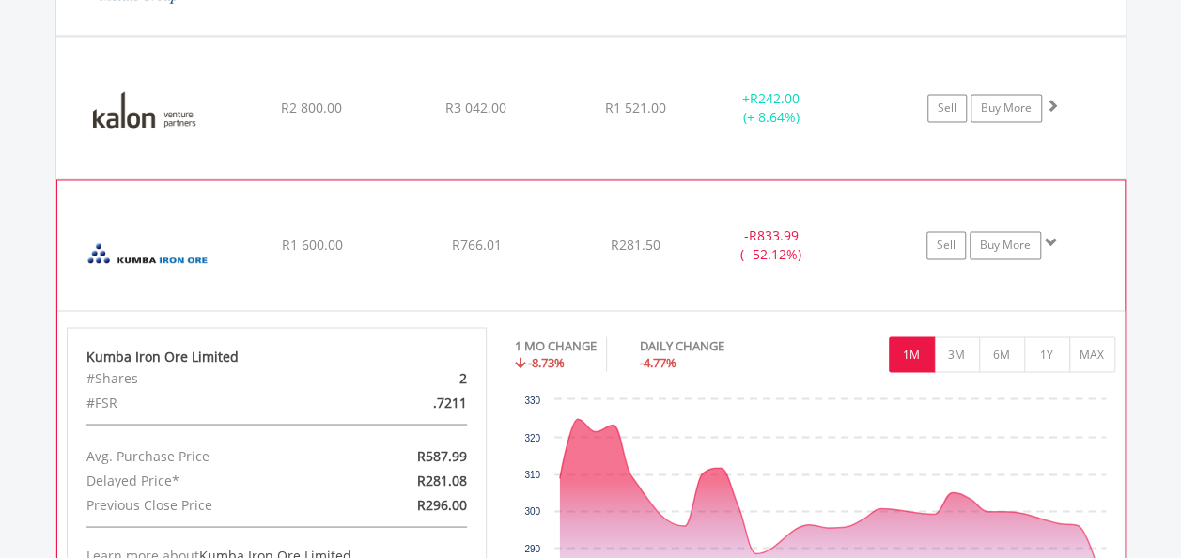
scroll to position [8704, 0]
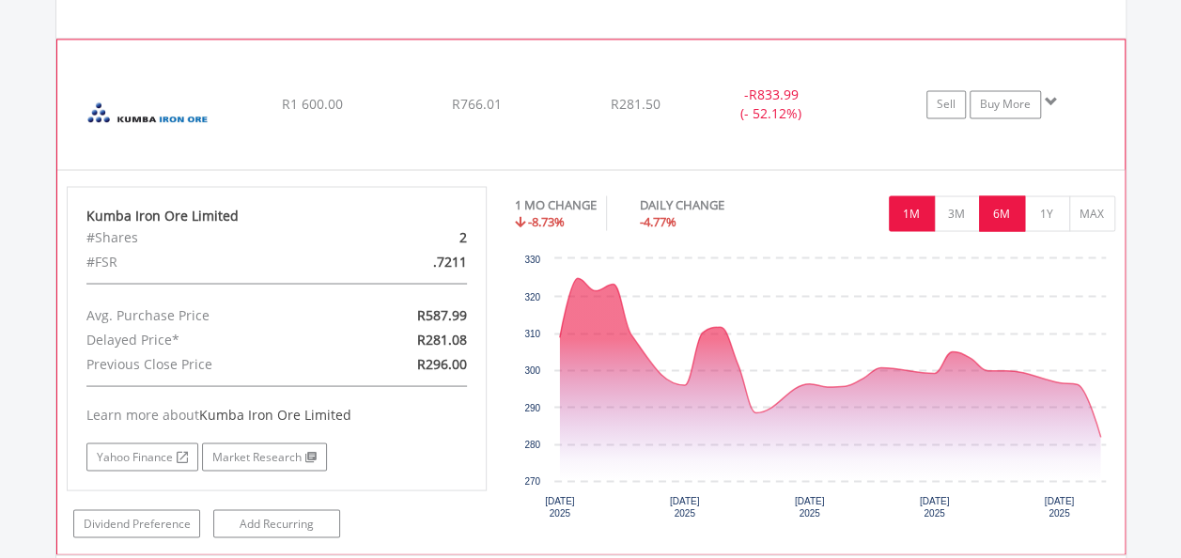
click at [998, 195] on button "6M" at bounding box center [1002, 213] width 46 height 36
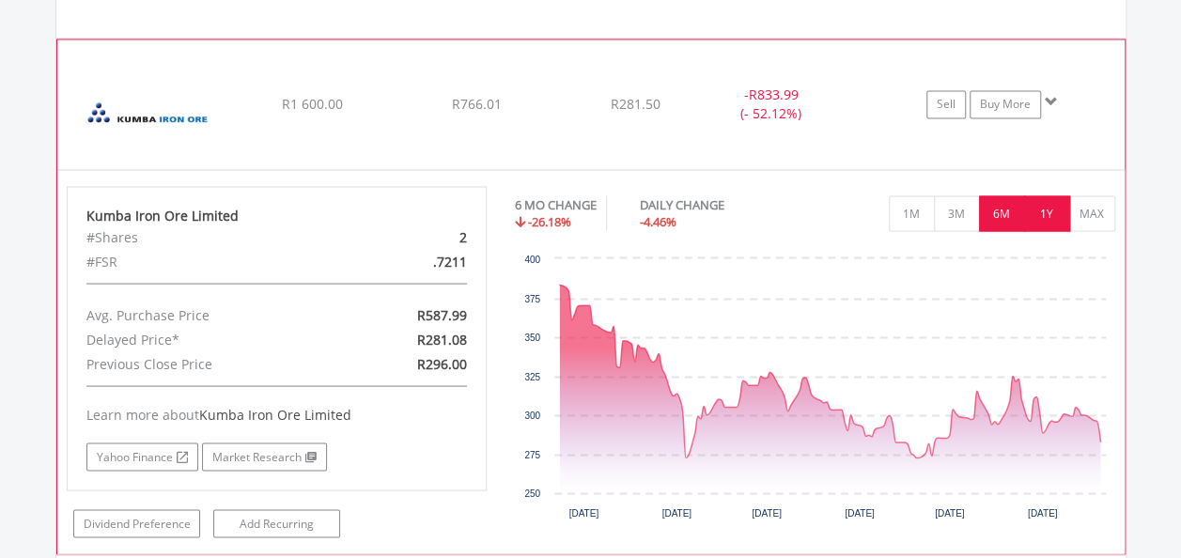
click at [1038, 195] on button "1Y" at bounding box center [1047, 213] width 46 height 36
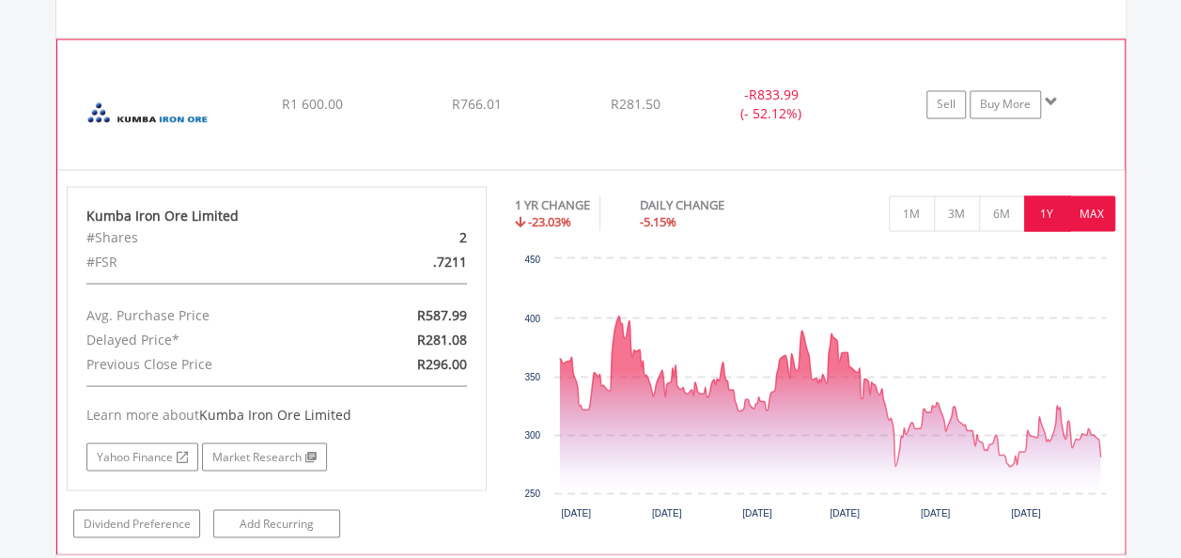
click at [1100, 195] on button "MAX" at bounding box center [1092, 213] width 46 height 36
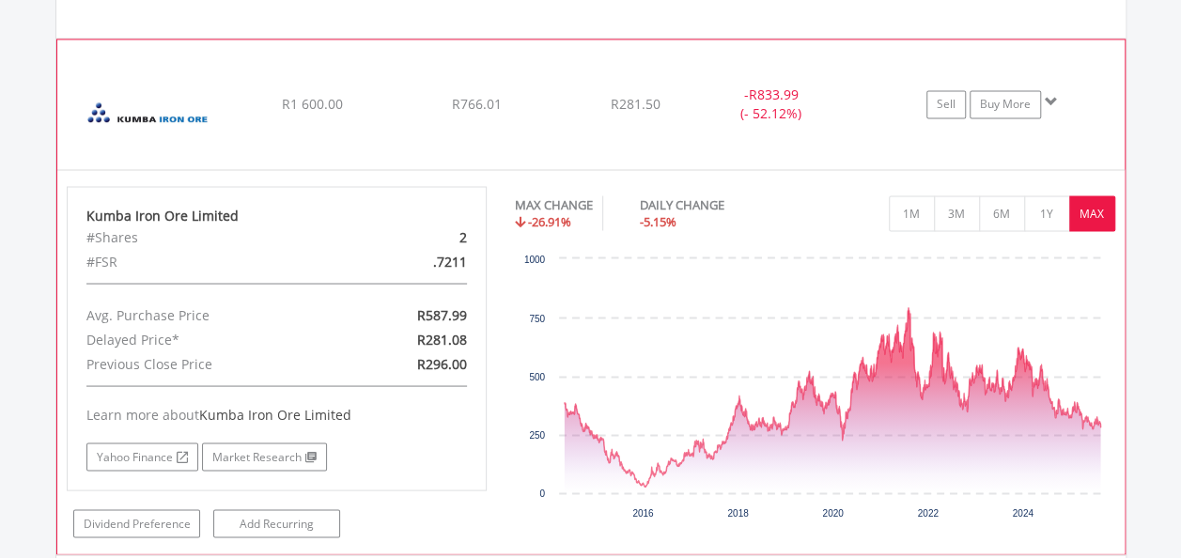
click at [1049, 95] on span at bounding box center [1051, 101] width 13 height 13
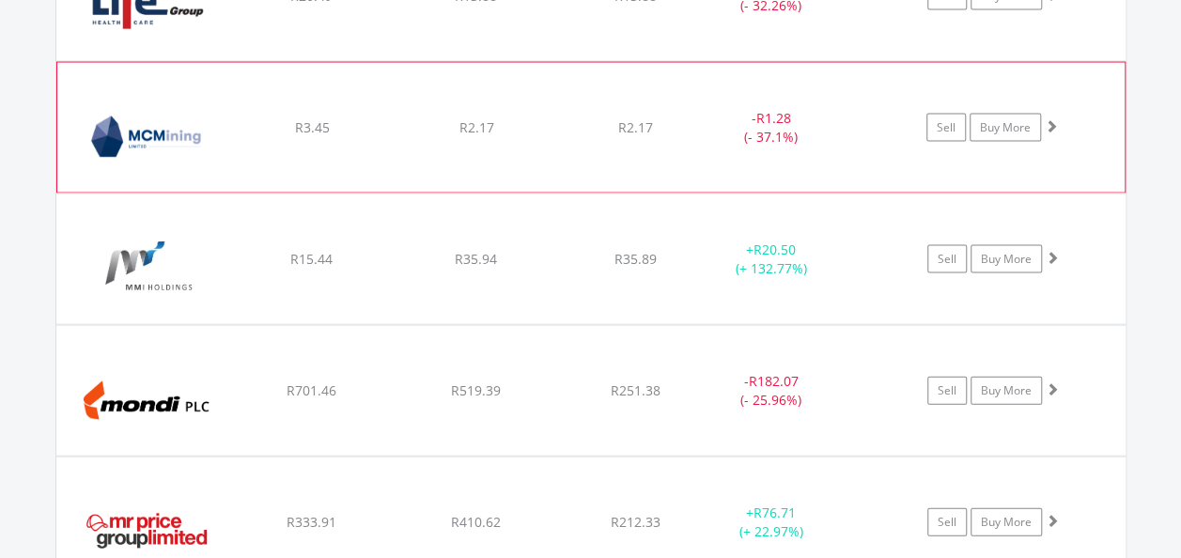
scroll to position [8986, 0]
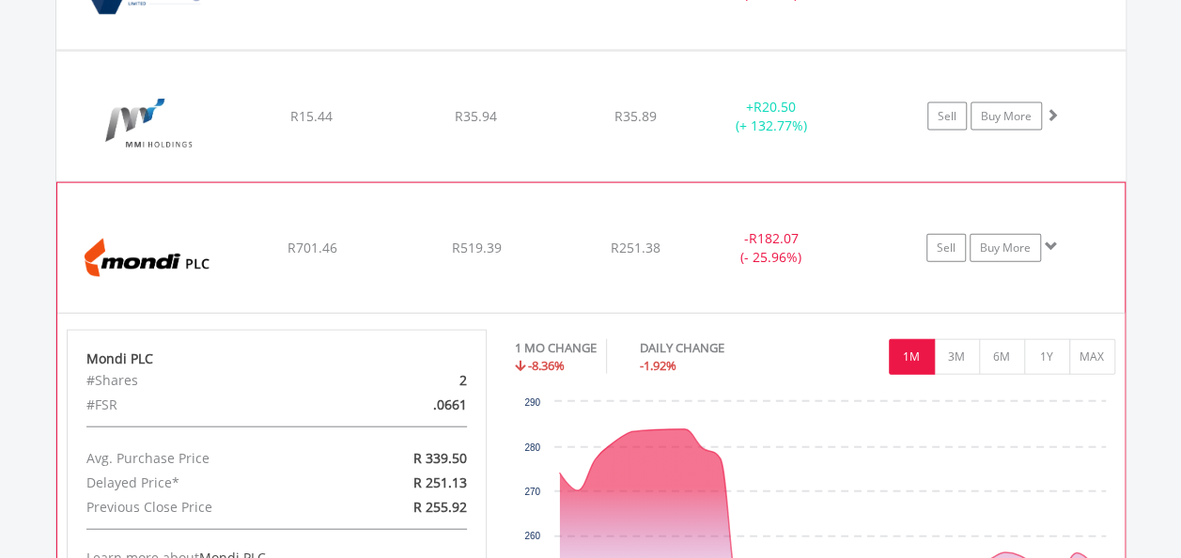
scroll to position [9174, 0]
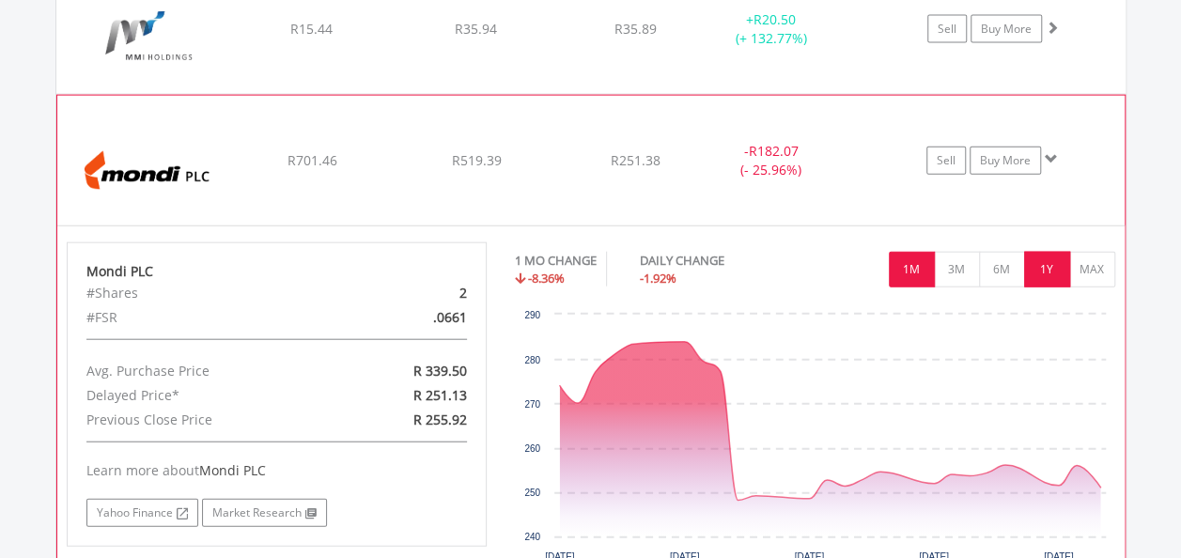
click at [1051, 252] on button "1Y" at bounding box center [1047, 270] width 46 height 36
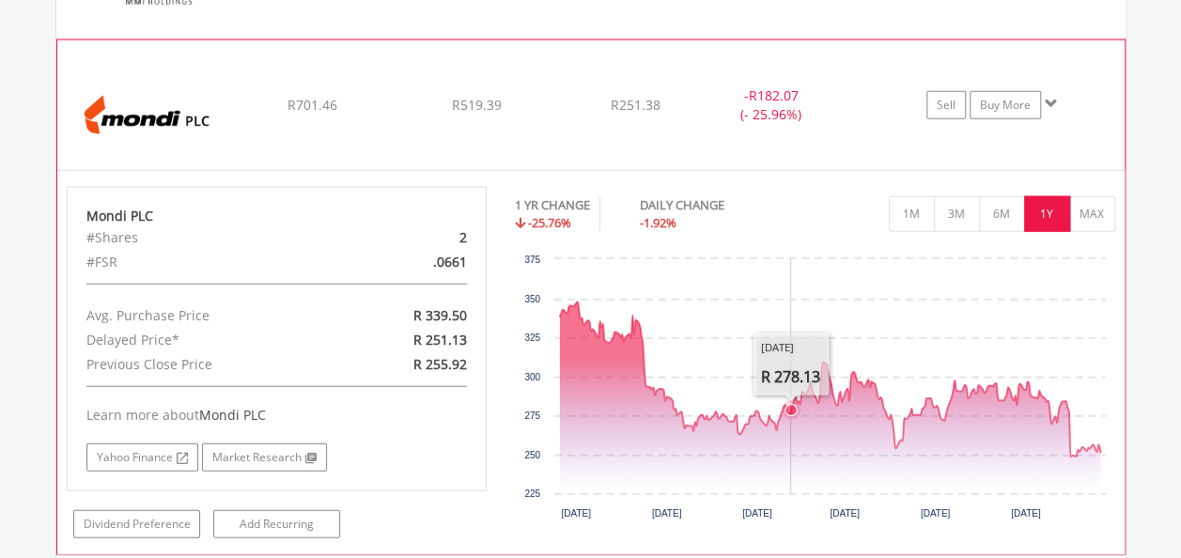
scroll to position [9268, 0]
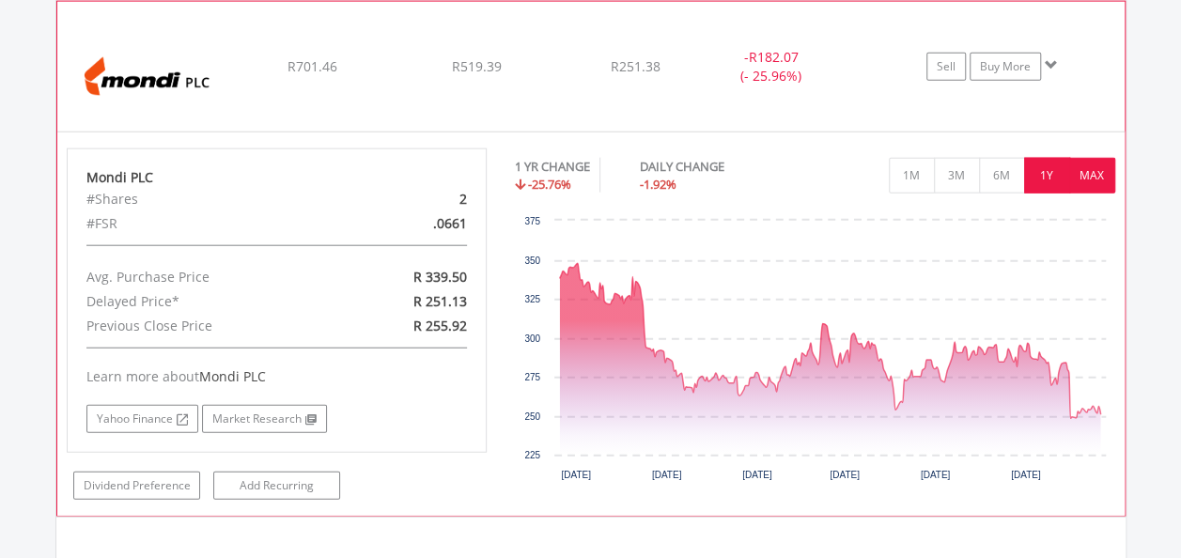
click at [1096, 158] on button "MAX" at bounding box center [1092, 176] width 46 height 36
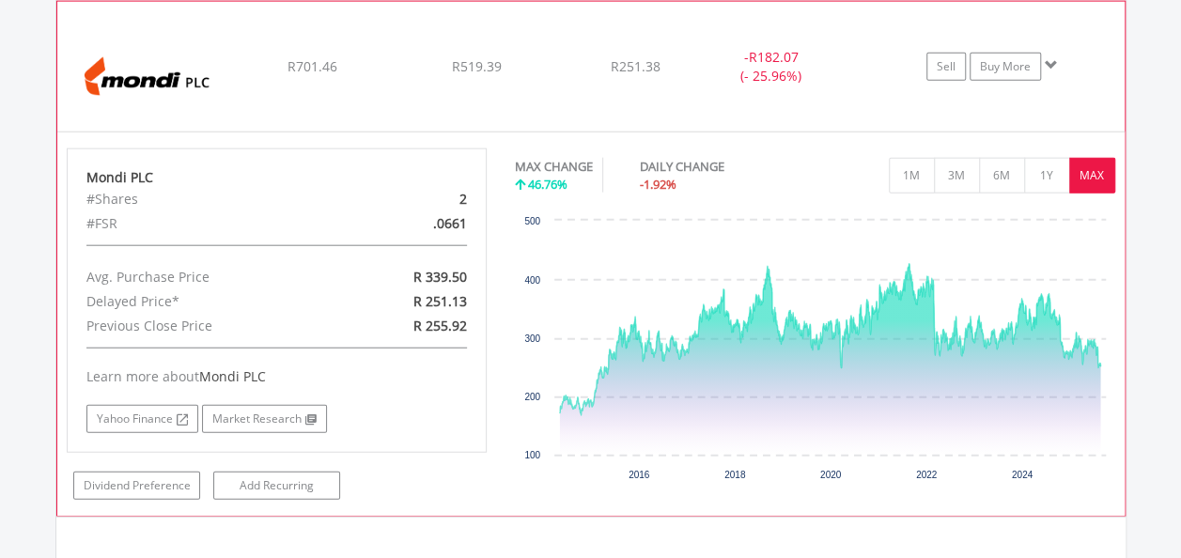
click at [1051, 58] on span at bounding box center [1051, 64] width 13 height 13
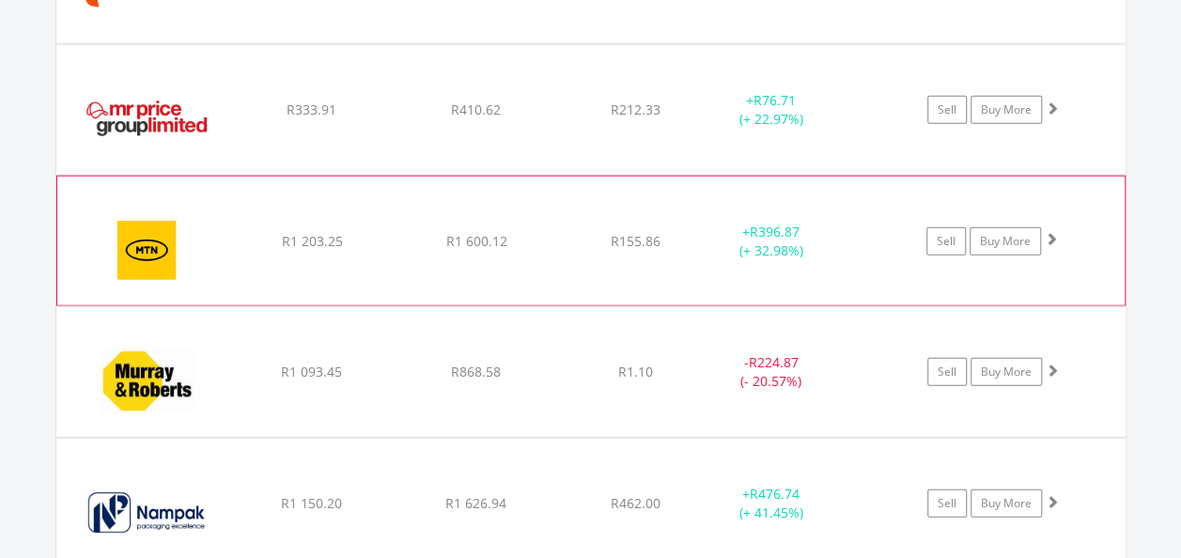
scroll to position [9456, 0]
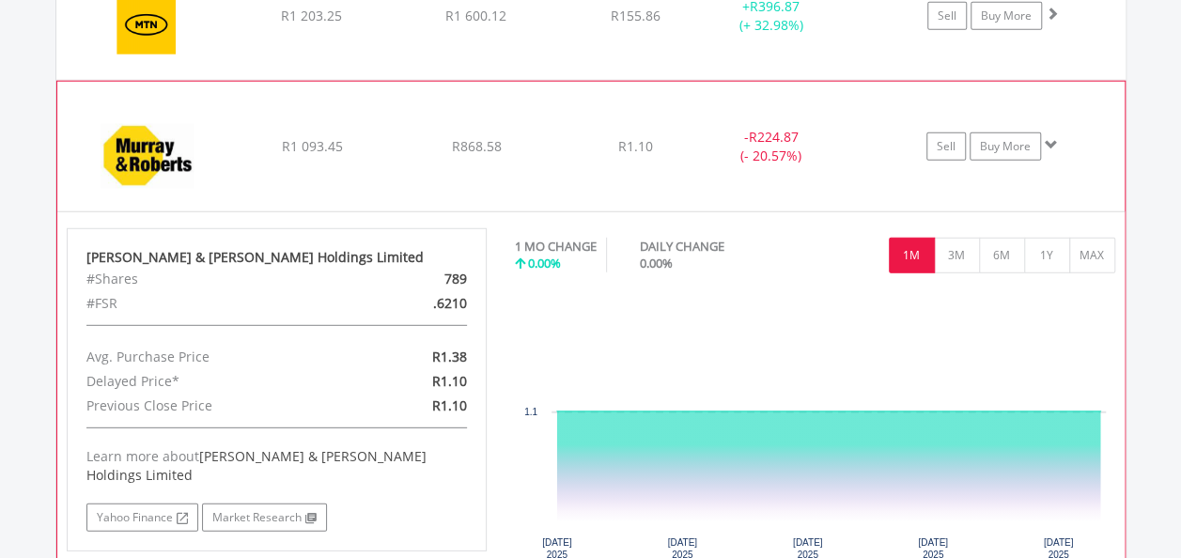
scroll to position [9644, 0]
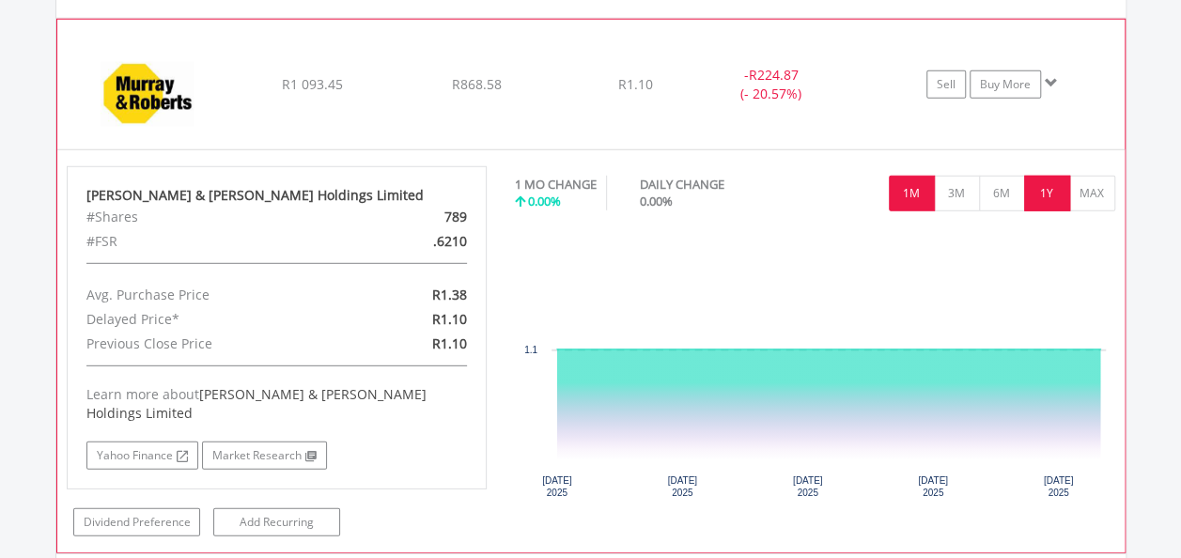
click at [1046, 176] on button "1Y" at bounding box center [1047, 194] width 46 height 36
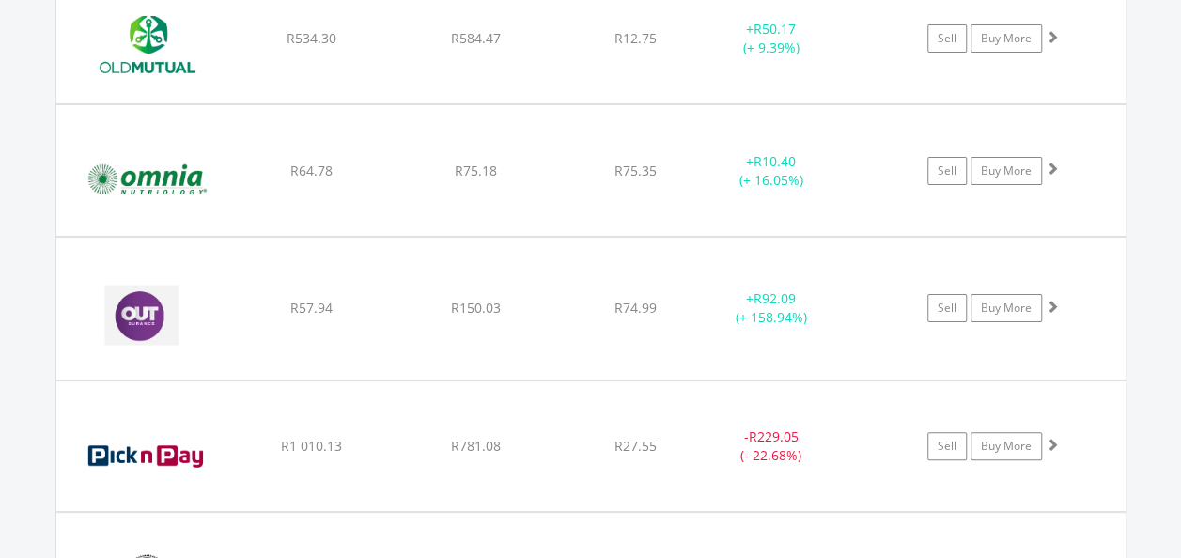
scroll to position [10678, 0]
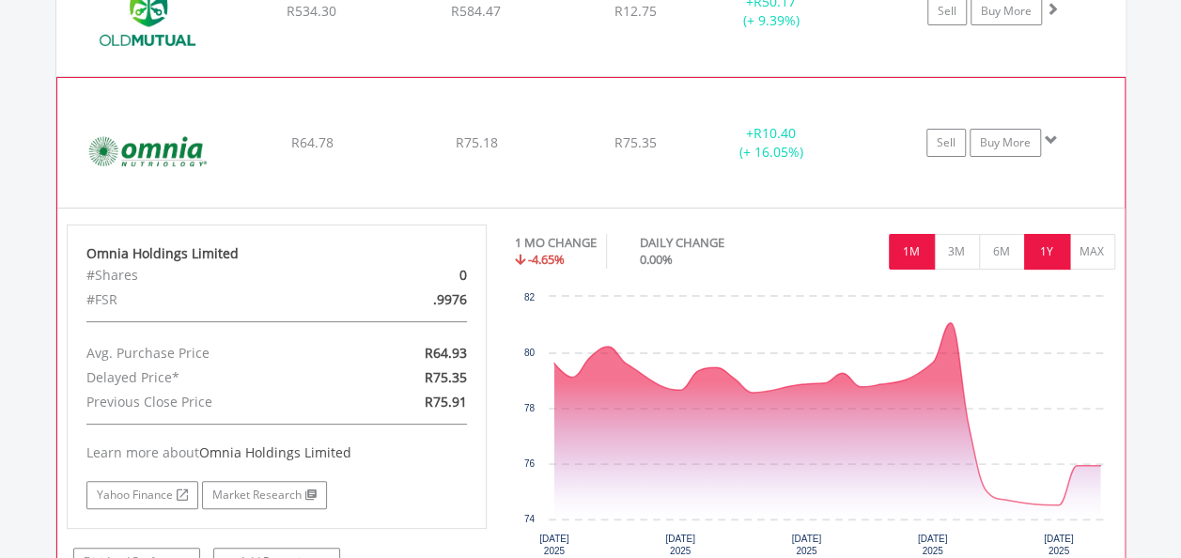
click at [1051, 234] on button "1Y" at bounding box center [1047, 252] width 46 height 36
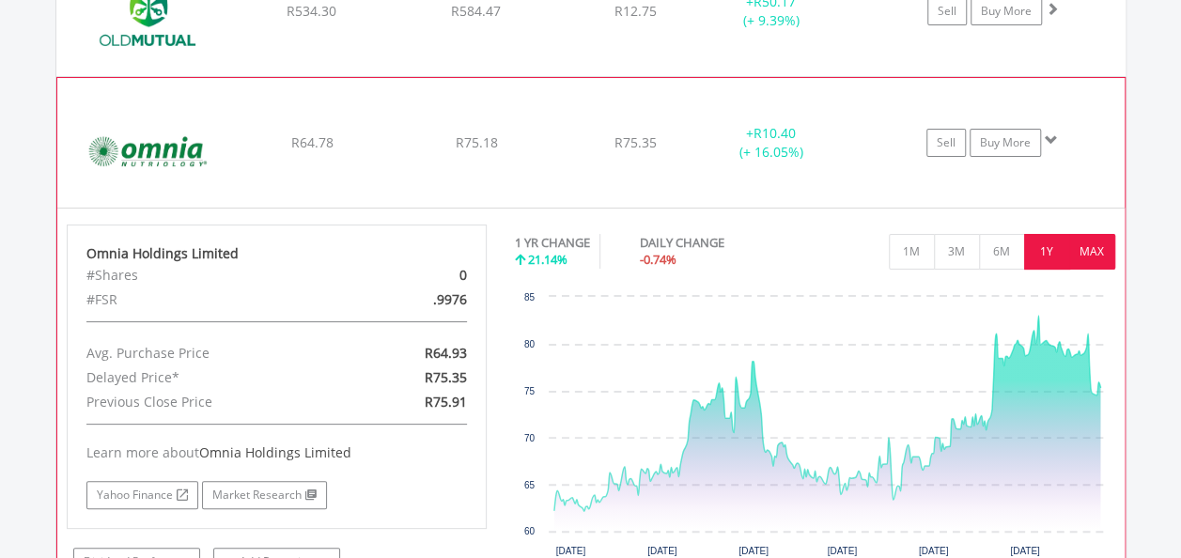
click at [1091, 234] on button "MAX" at bounding box center [1092, 252] width 46 height 36
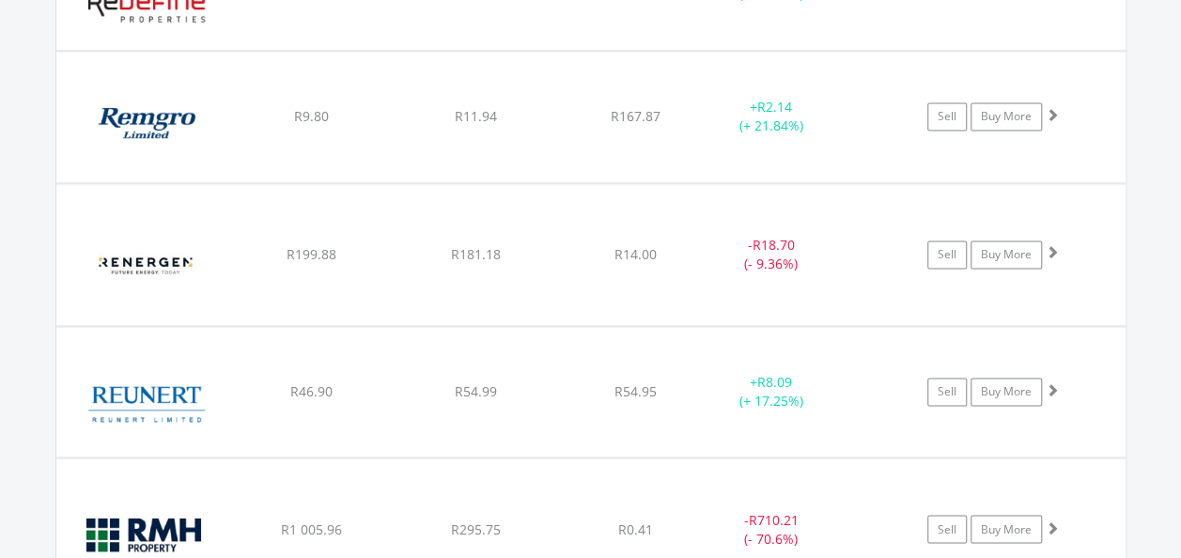
scroll to position [11993, 0]
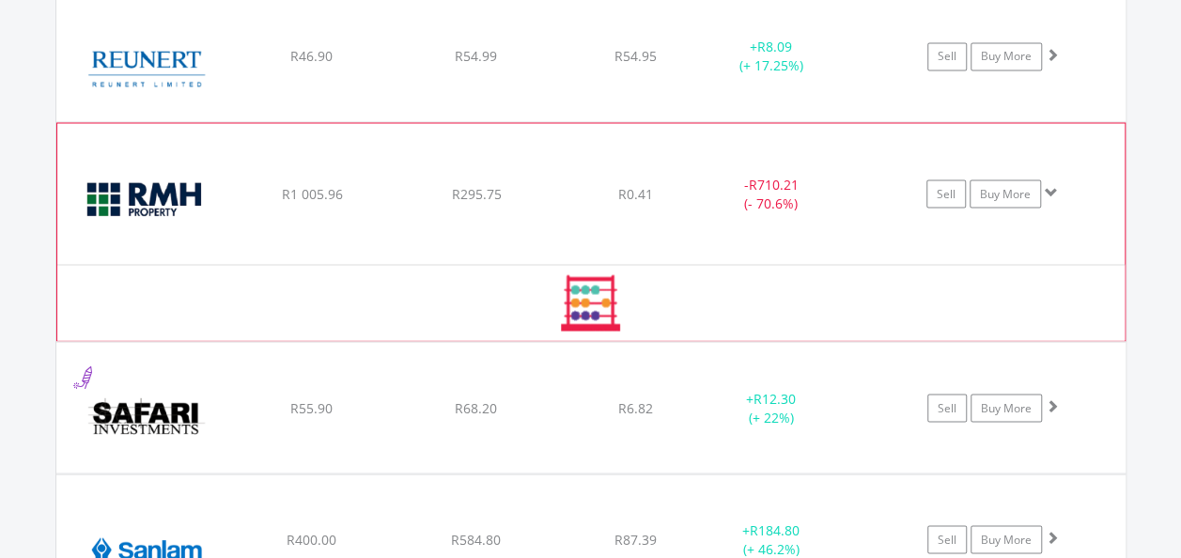
scroll to position [12369, 0]
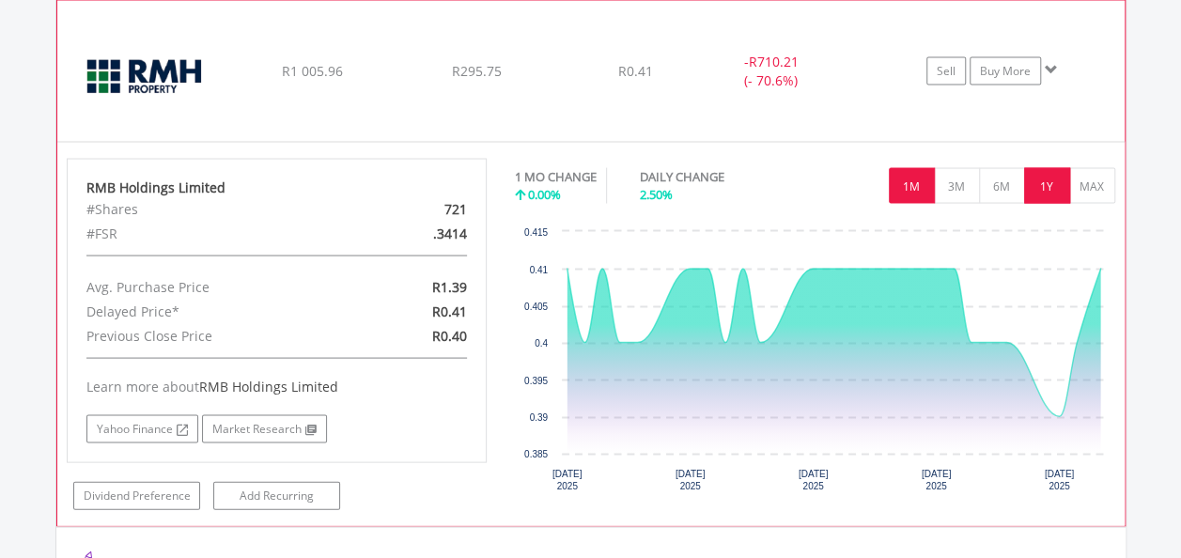
click at [1041, 167] on button "1Y" at bounding box center [1047, 185] width 46 height 36
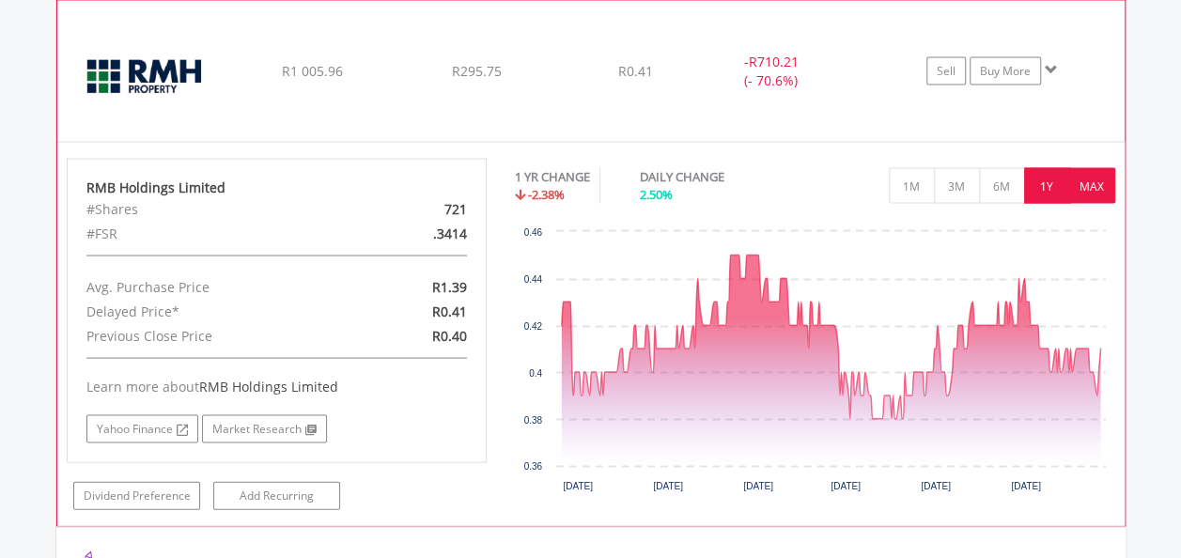
click at [1087, 167] on button "MAX" at bounding box center [1092, 185] width 46 height 36
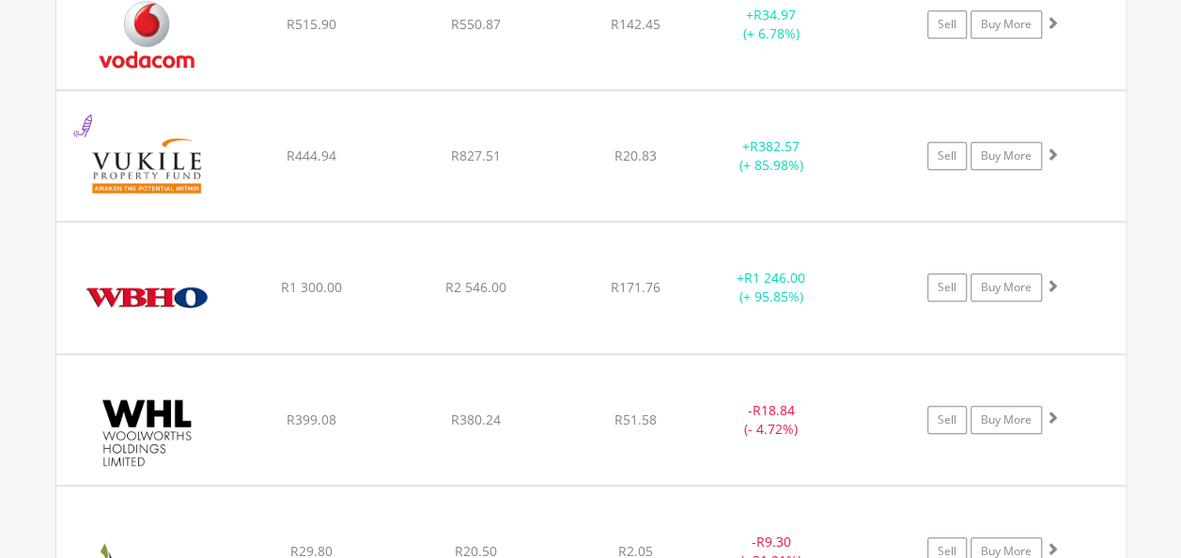
scroll to position [18760, 0]
